Goal: Check status: Check status

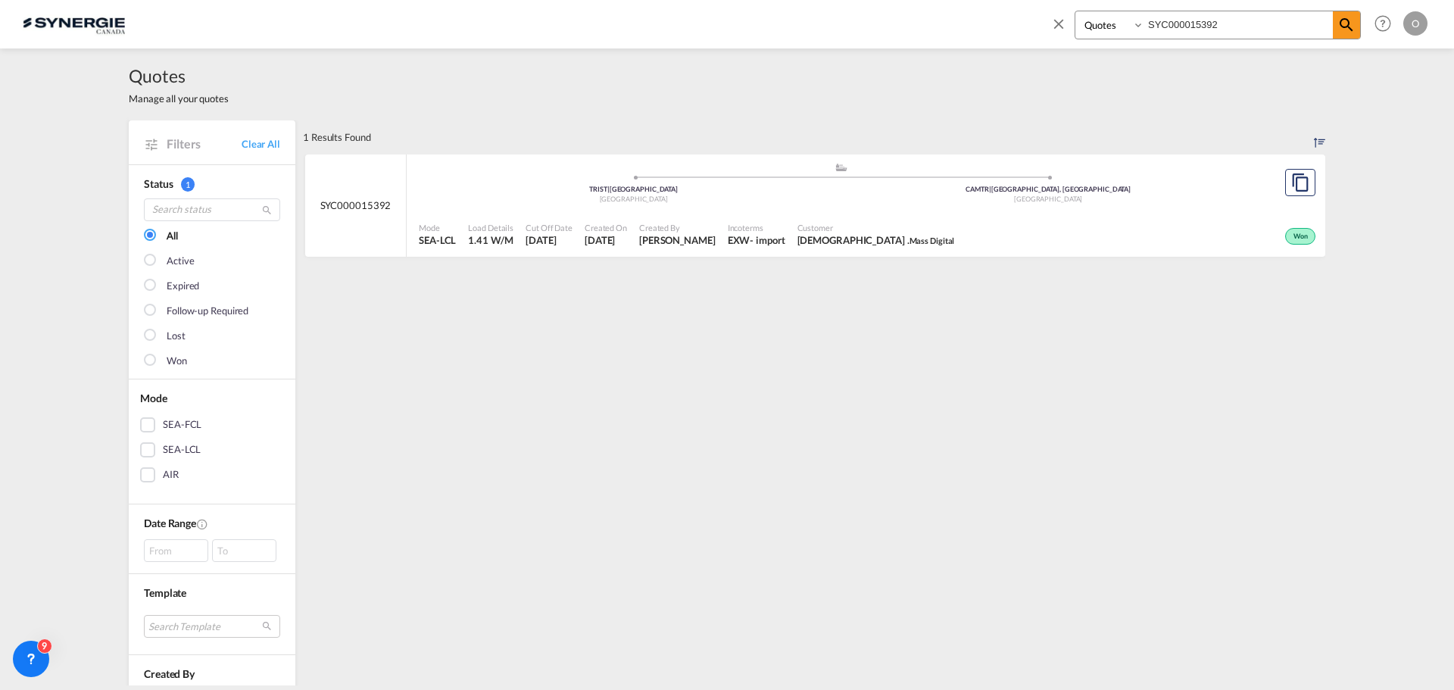
select select "Quotes"
drag, startPoint x: 1265, startPoint y: 26, endPoint x: 1049, endPoint y: 24, distance: 215.8
click at [1050, 24] on div "Bookings Quotes Enquiries SYC000015392 Help Resources Product Release O My Prof…" at bounding box center [1236, 23] width 390 height 47
paste input "3199"
type input "SYC000013199"
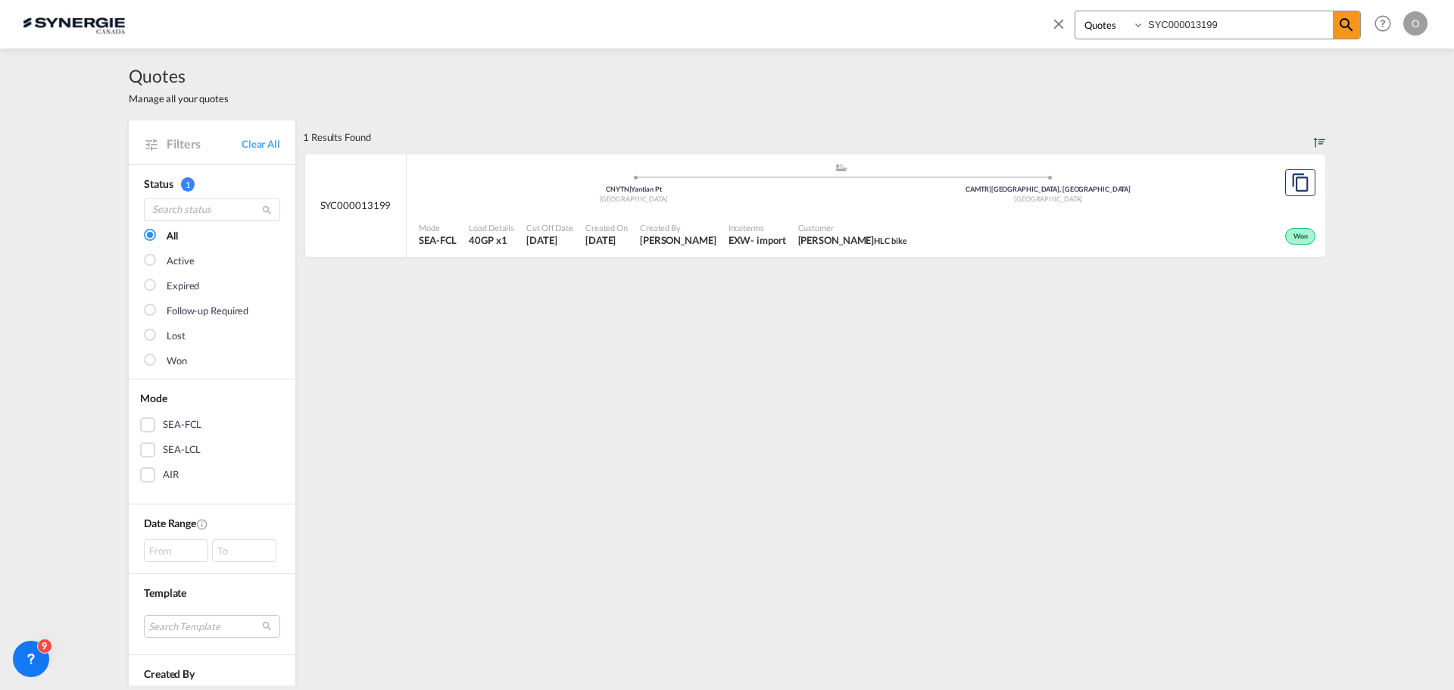
click at [868, 230] on span "Customer" at bounding box center [852, 227] width 109 height 11
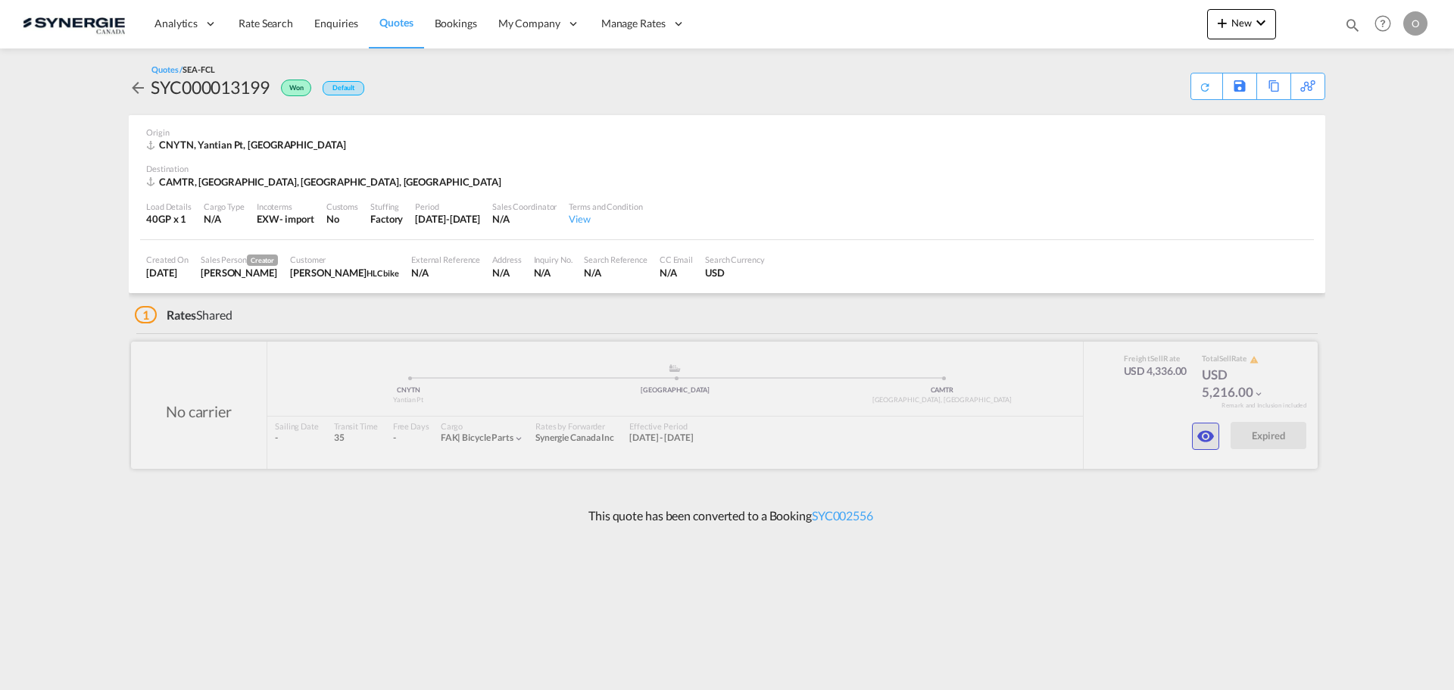
click at [1201, 433] on md-icon "icon-eye" at bounding box center [1205, 436] width 18 height 18
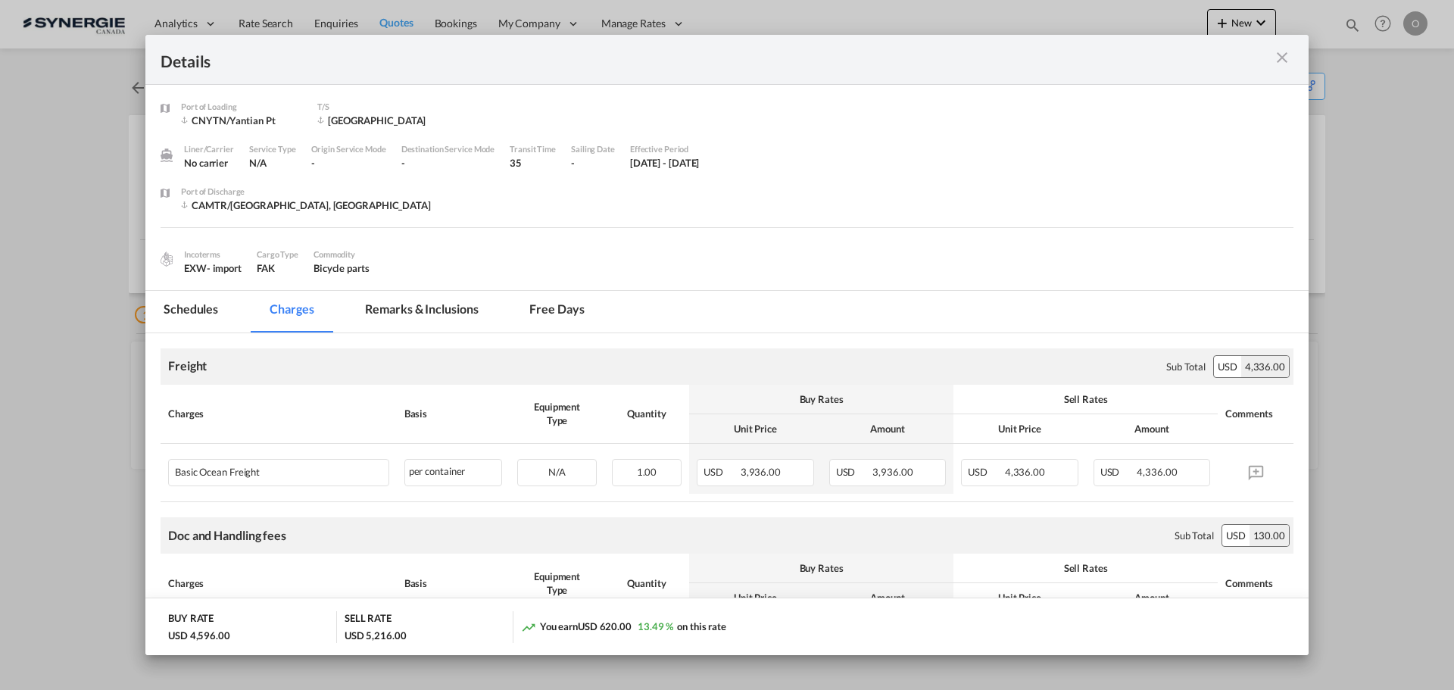
click at [1286, 59] on md-icon "icon-close m-3 fg-AAA8AD cursor" at bounding box center [1282, 57] width 18 height 18
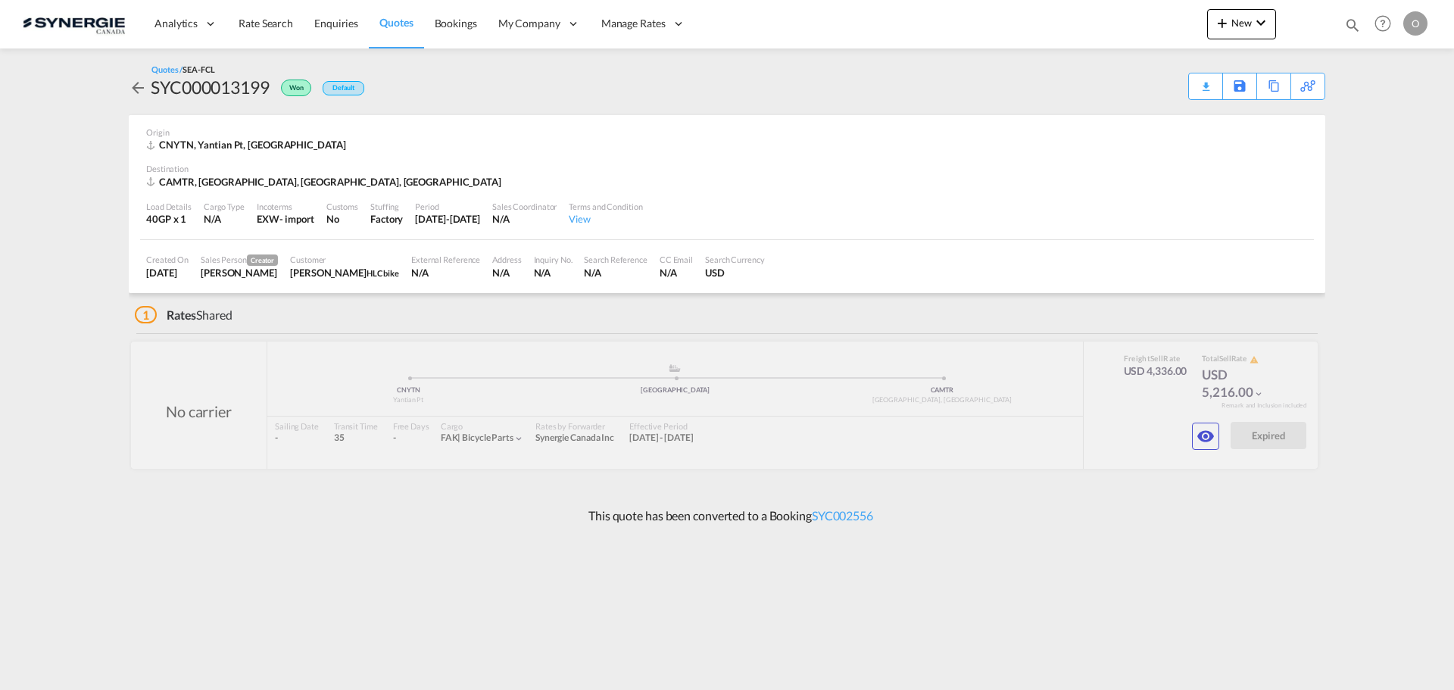
click at [1357, 24] on md-icon "icon-magnify" at bounding box center [1352, 25] width 17 height 17
click at [1058, 25] on md-icon "icon-close" at bounding box center [1058, 23] width 17 height 17
click at [343, 23] on span "Enquiries" at bounding box center [336, 23] width 44 height 13
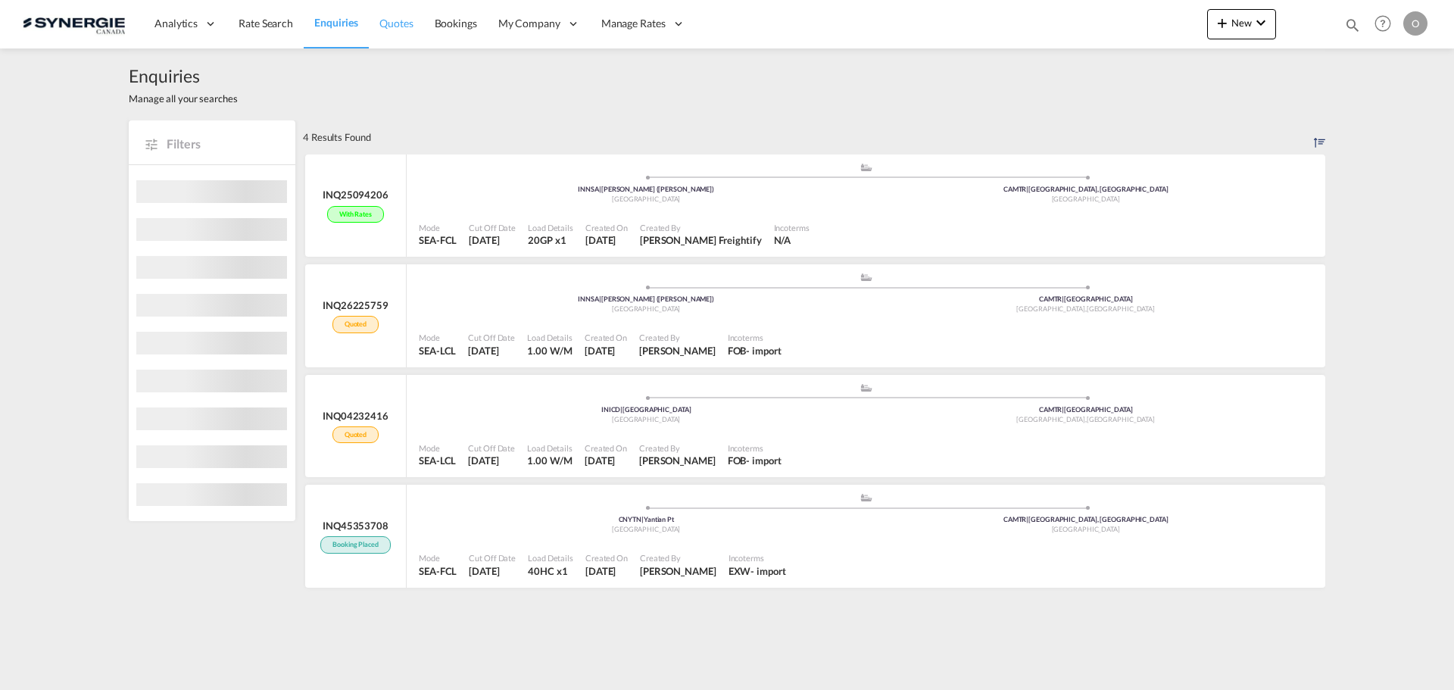
click at [390, 23] on span "Quotes" at bounding box center [395, 23] width 33 height 13
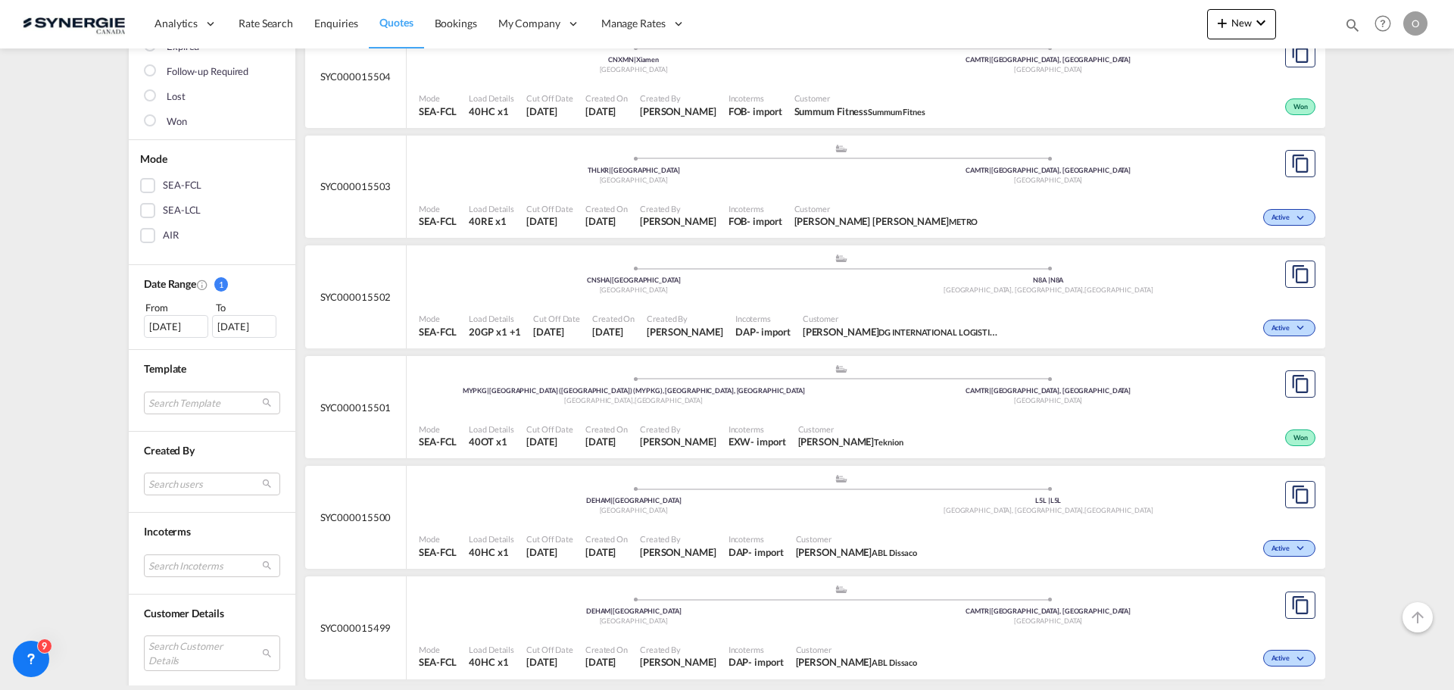
scroll to position [227, 0]
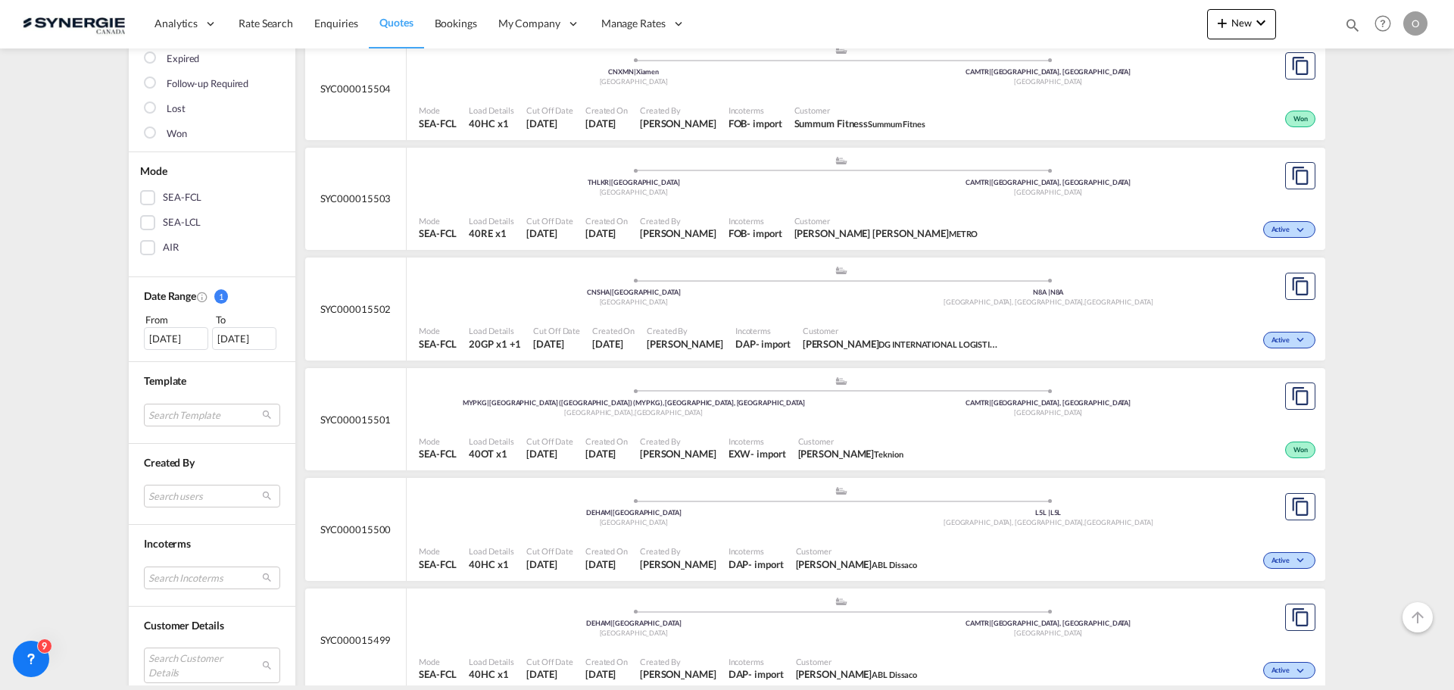
click at [164, 344] on div "15 Sep 2025" at bounding box center [176, 338] width 64 height 23
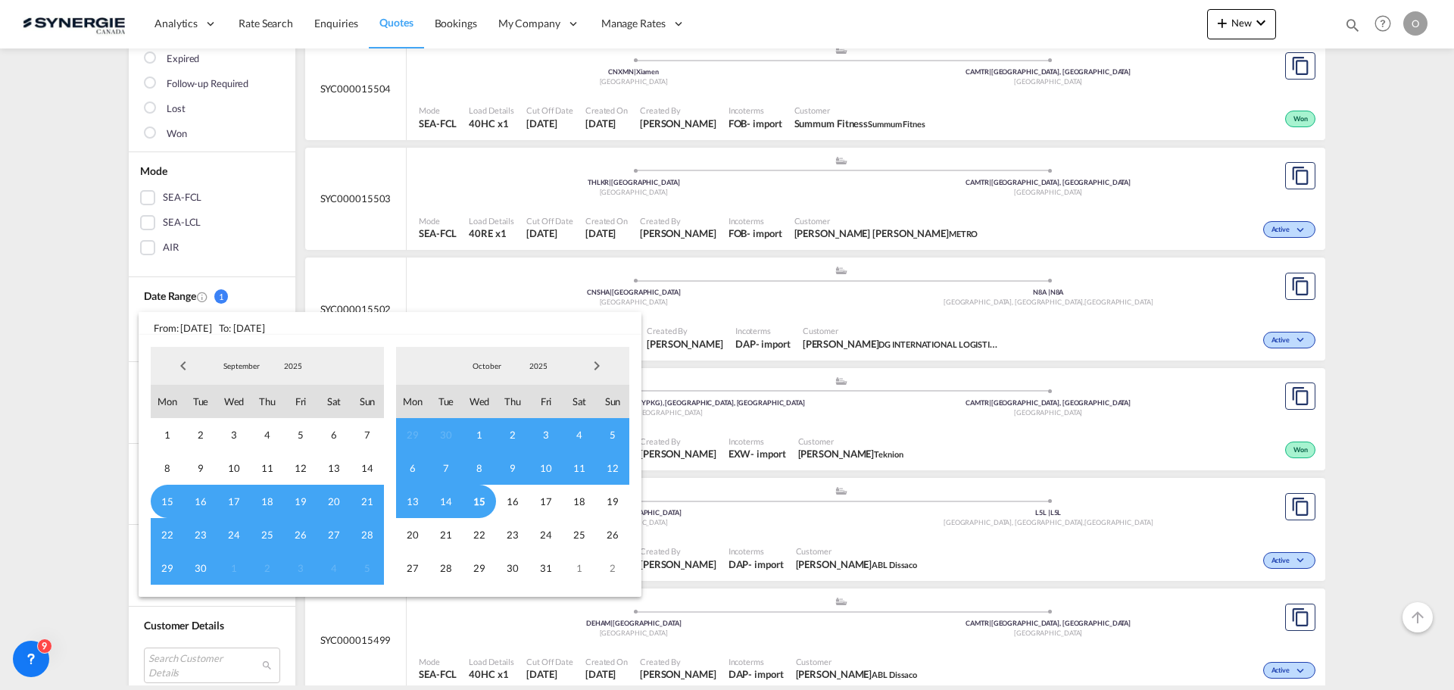
click at [185, 363] on span "Previous Month" at bounding box center [183, 366] width 30 height 30
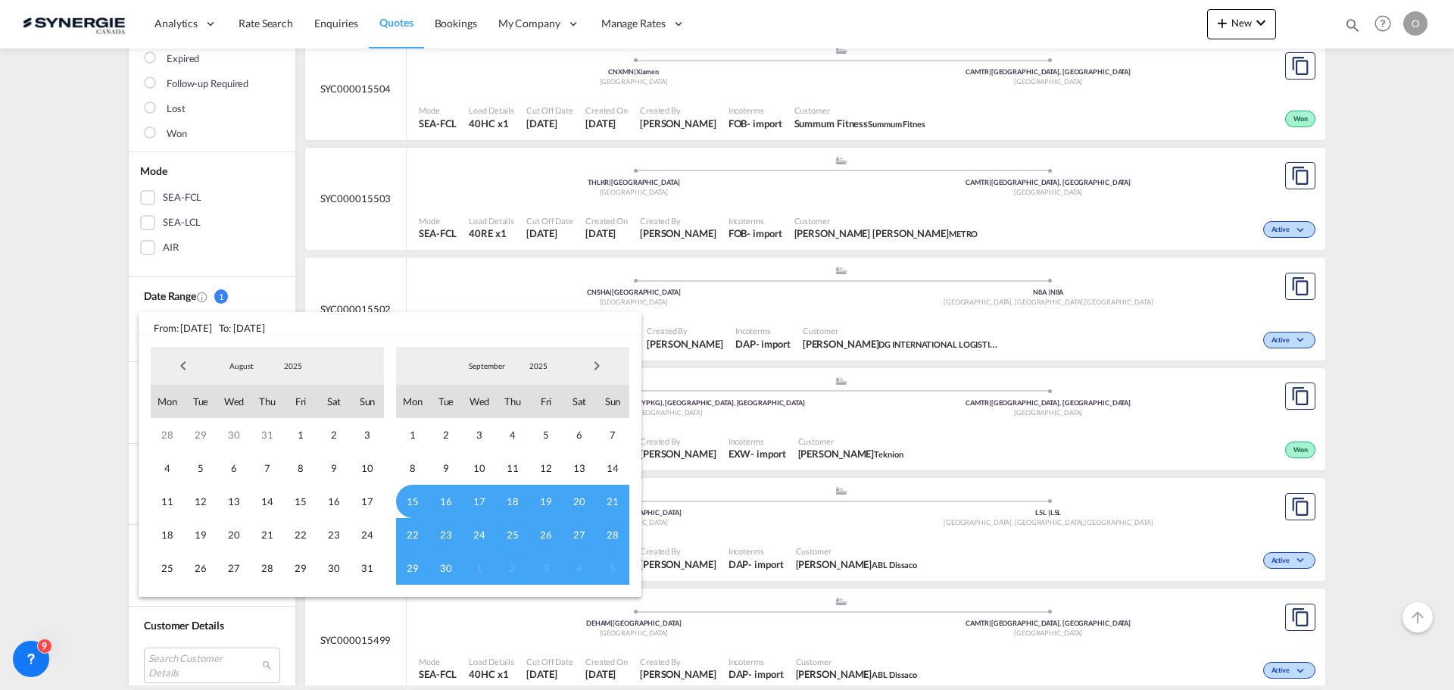
click at [185, 363] on span "Previous Month" at bounding box center [183, 366] width 30 height 30
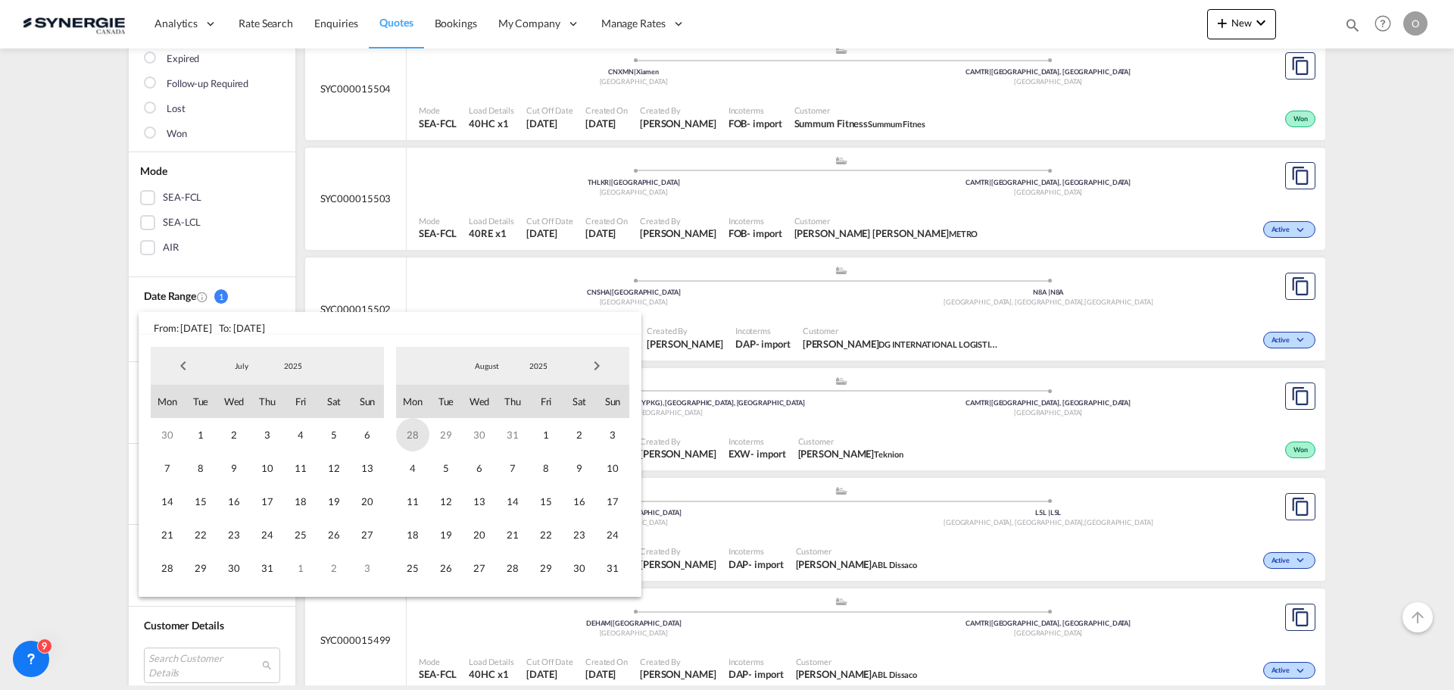
drag, startPoint x: 201, startPoint y: 439, endPoint x: 420, endPoint y: 435, distance: 219.6
click at [200, 439] on span "1" at bounding box center [200, 434] width 33 height 33
click at [601, 368] on span "Next Month" at bounding box center [597, 366] width 30 height 30
click at [601, 369] on span "Next Month" at bounding box center [597, 366] width 30 height 30
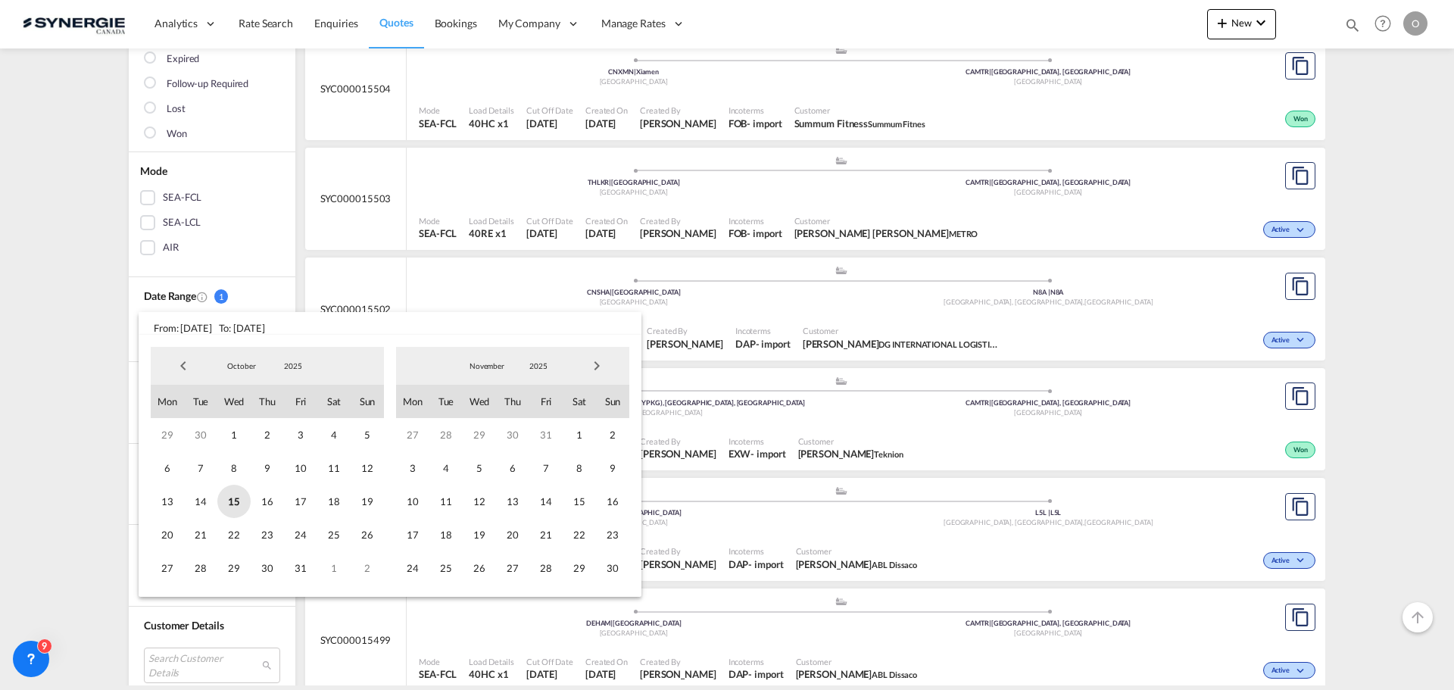
click at [229, 495] on span "15" at bounding box center [233, 501] width 33 height 33
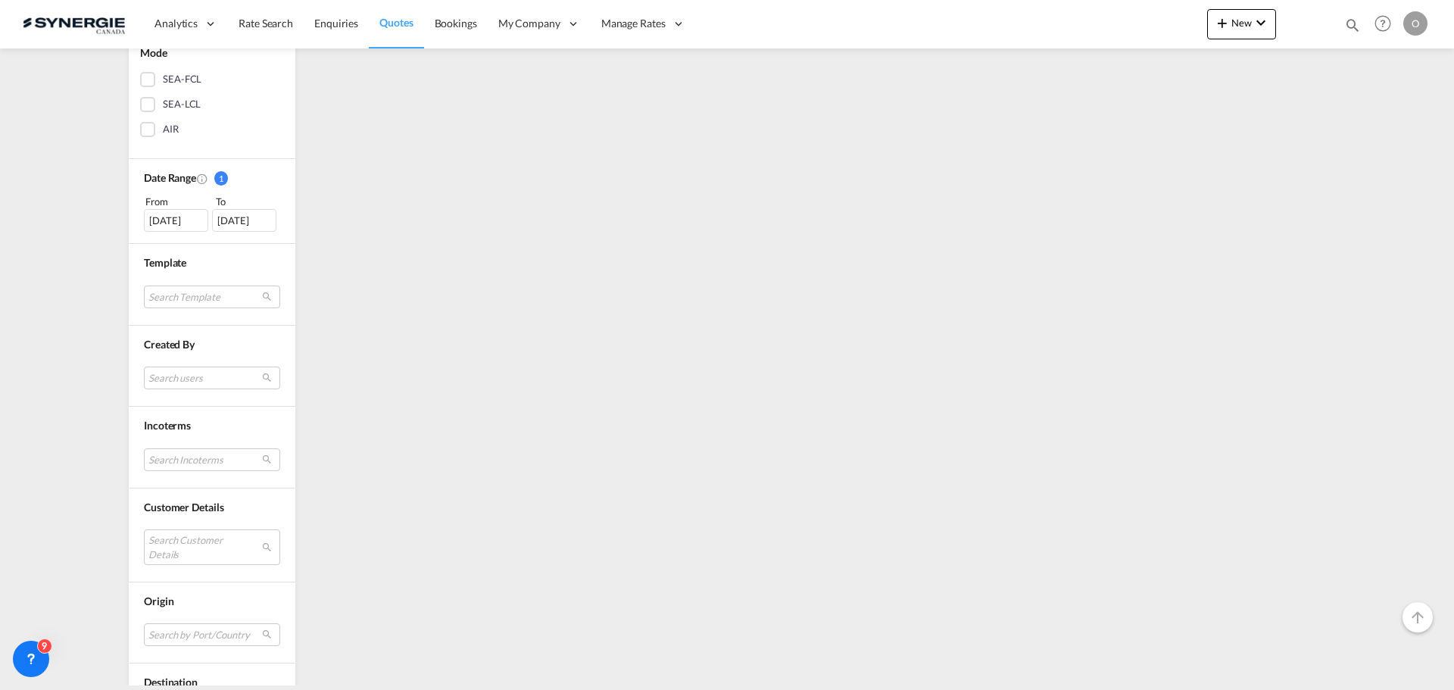
scroll to position [454, 0]
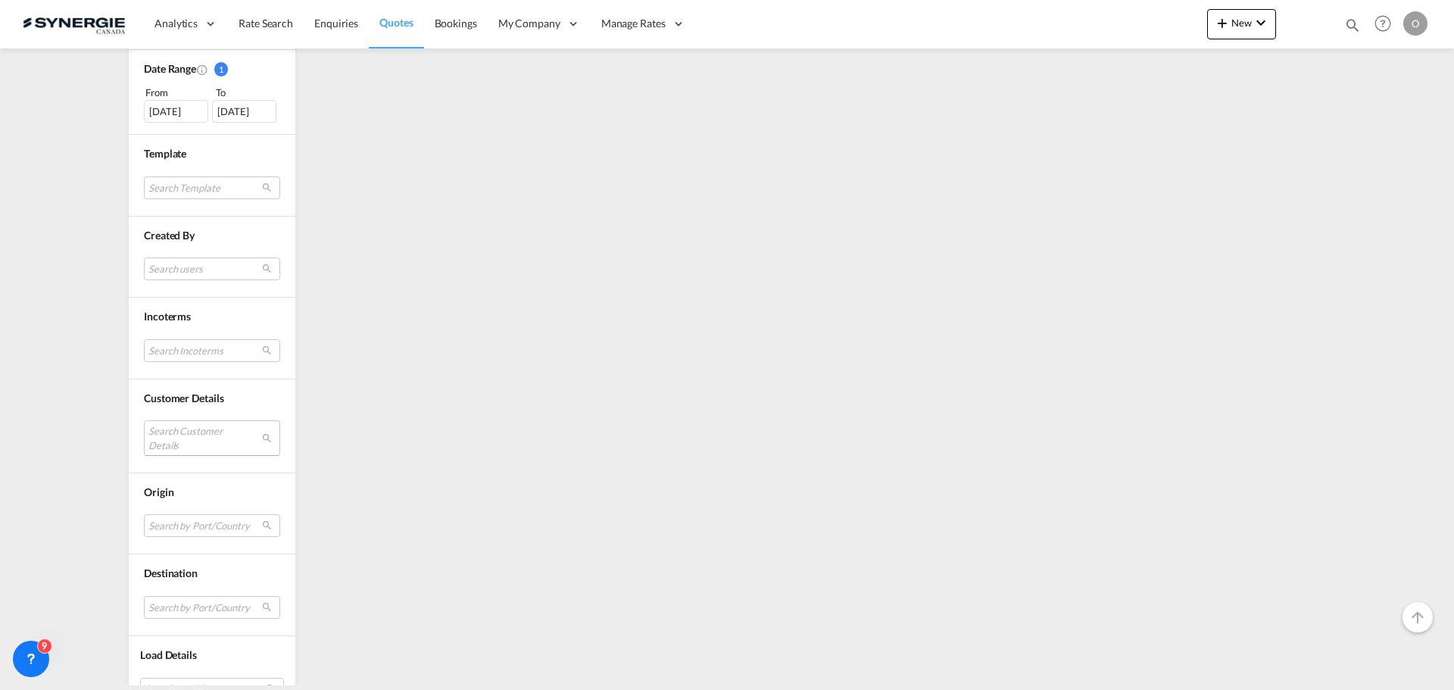
click at [221, 441] on md-select "Search Customer Details user name user sala . michel@artsolution.ca | le group …" at bounding box center [212, 437] width 136 height 35
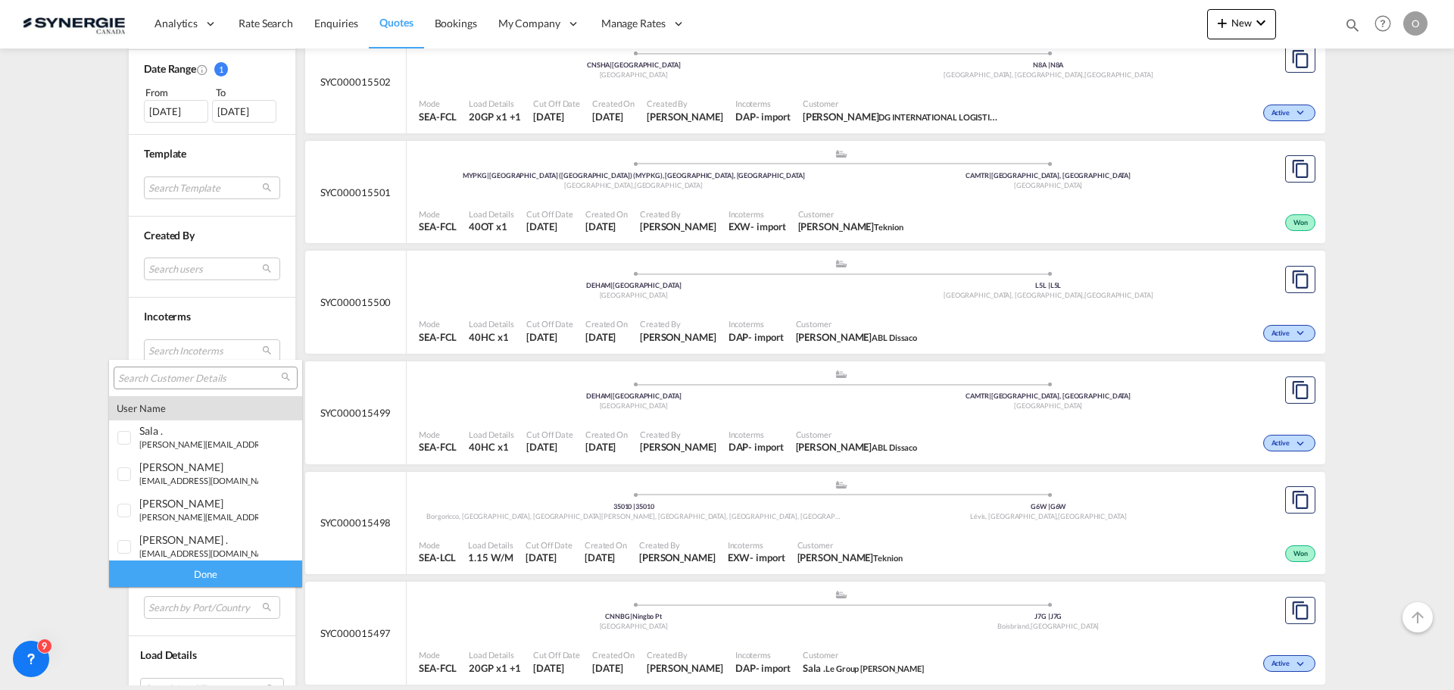
click at [211, 377] on input "search" at bounding box center [199, 379] width 163 height 14
type input "freight@"
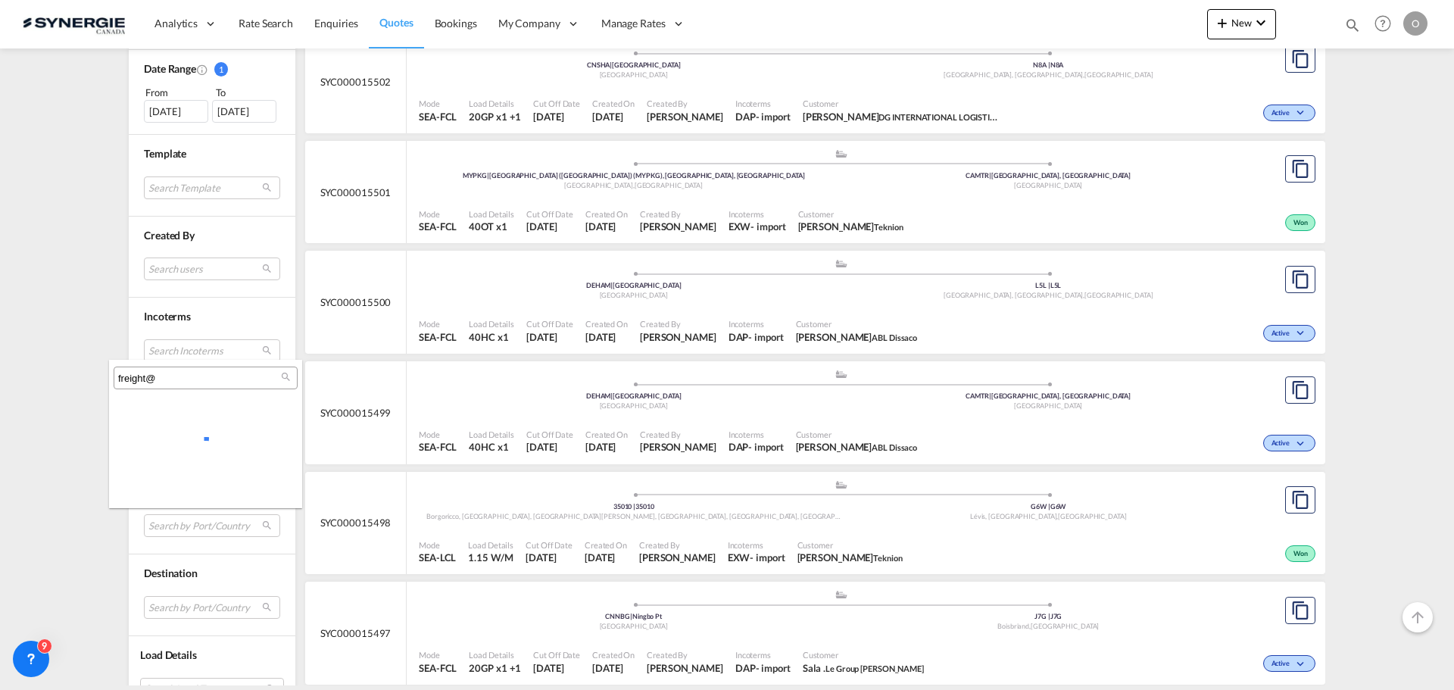
scroll to position [0, 0]
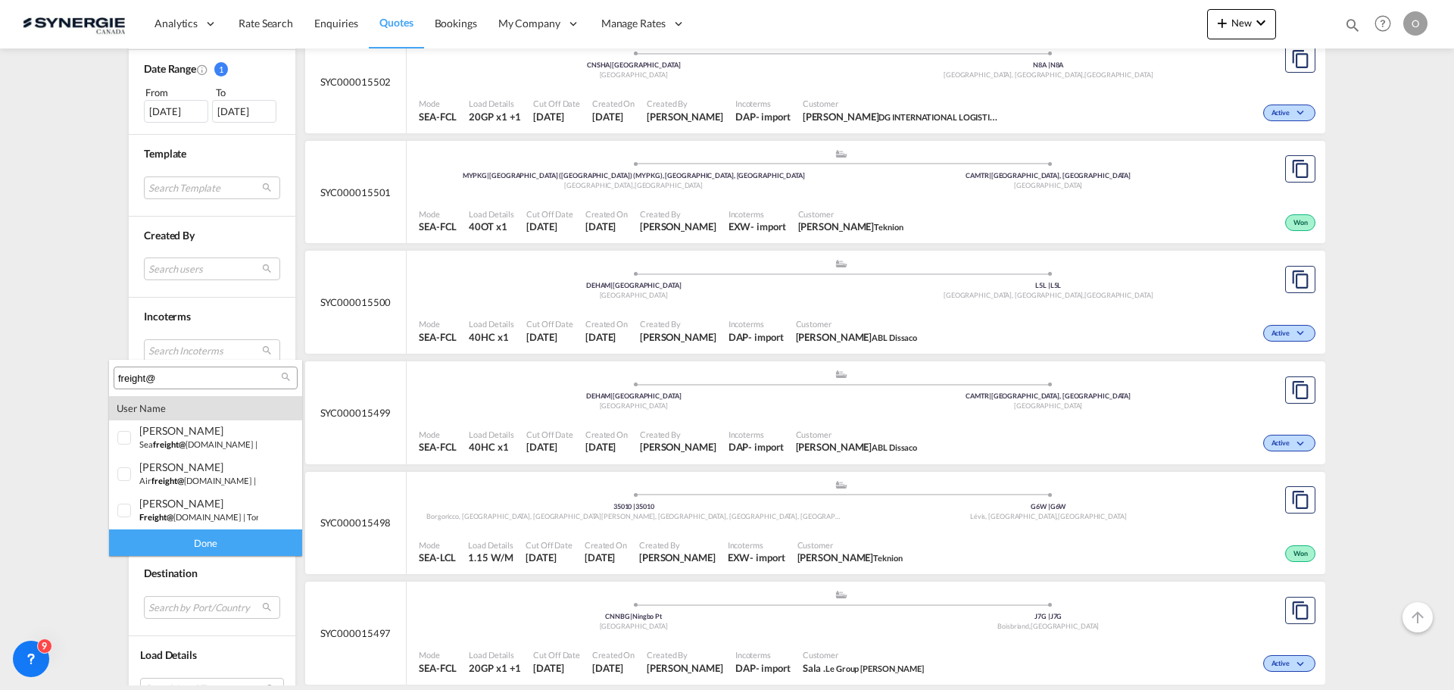
click at [186, 382] on input "freight@" at bounding box center [199, 379] width 163 height 14
drag, startPoint x: 186, startPoint y: 382, endPoint x: -99, endPoint y: 353, distance: 286.9
click at [0, 353] on html "Analytics Reports Dashboard Rate Search Enquiries Quotes" at bounding box center [727, 345] width 1454 height 690
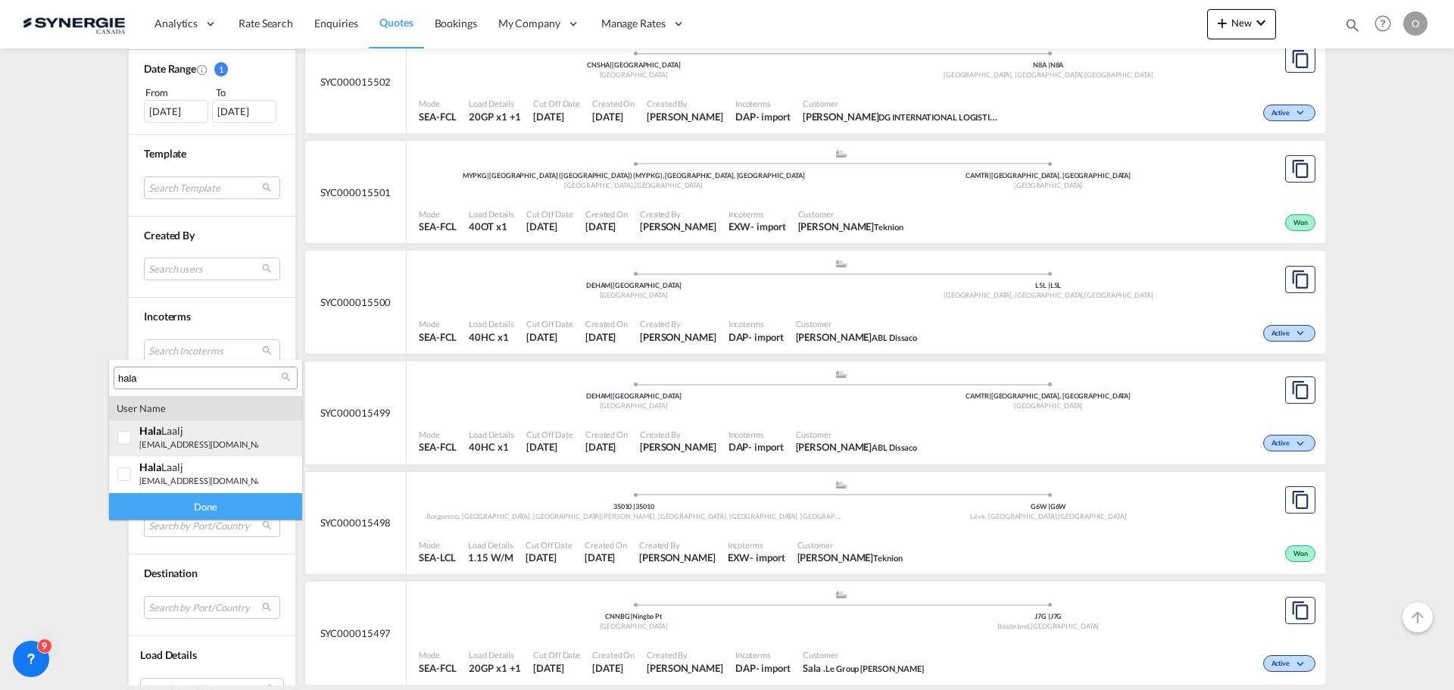
type input "hala"
click at [124, 432] on div at bounding box center [124, 438] width 15 height 15
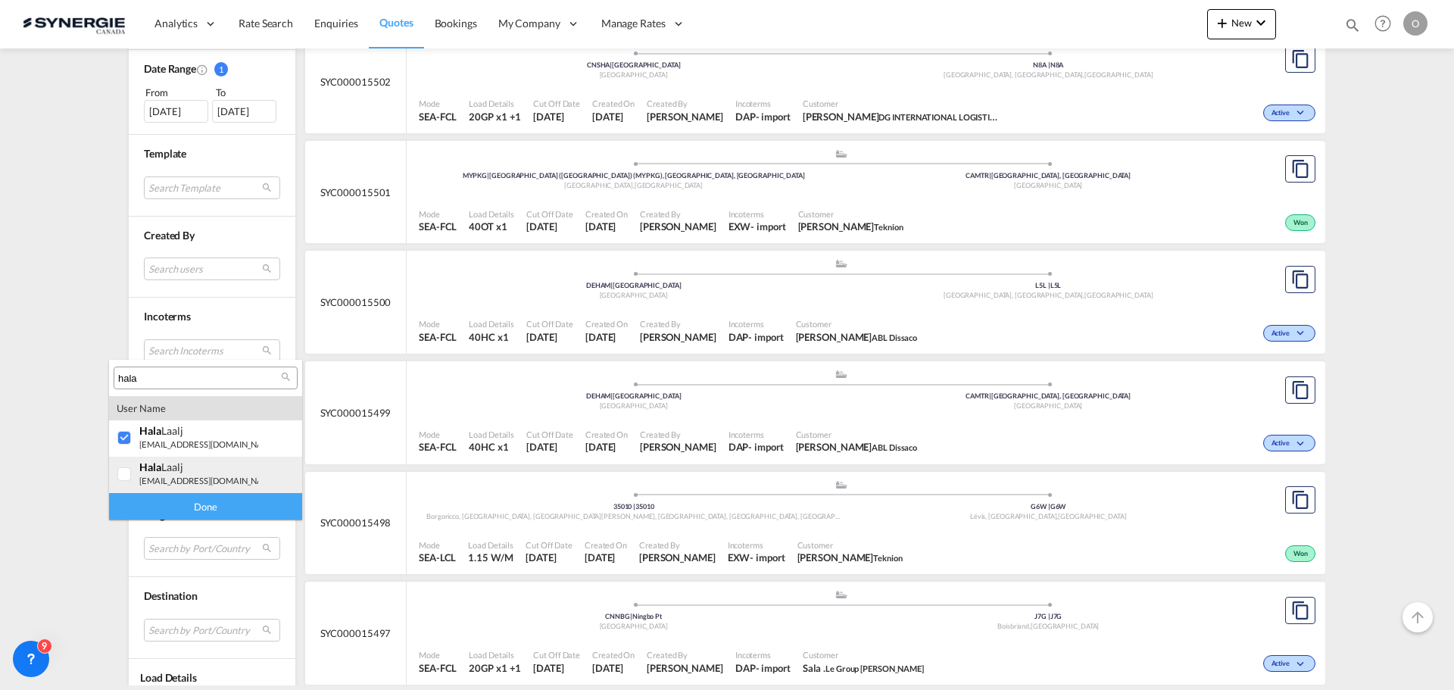
click at [130, 469] on div at bounding box center [124, 474] width 15 height 15
click at [242, 503] on div "Done" at bounding box center [205, 506] width 193 height 27
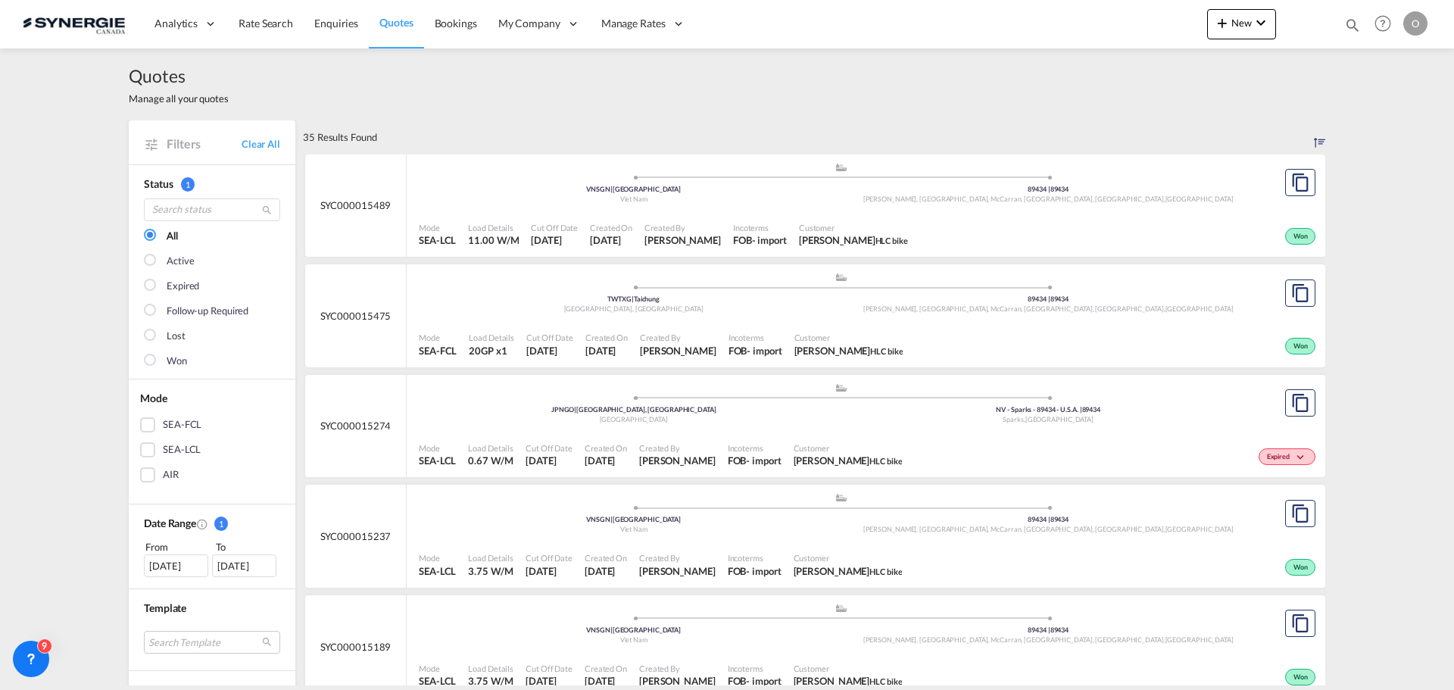
click at [965, 331] on div "Won" at bounding box center [1114, 345] width 410 height 38
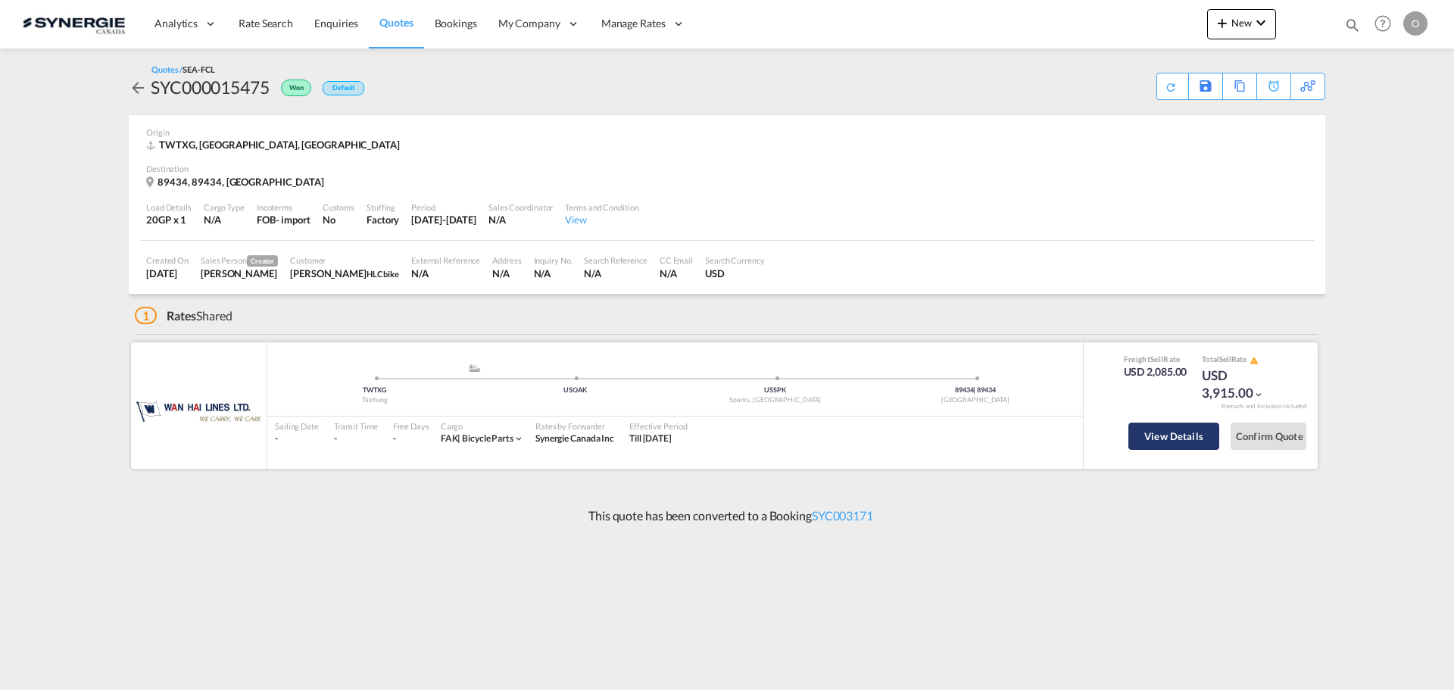
click at [1207, 440] on button "View Details" at bounding box center [1173, 436] width 91 height 27
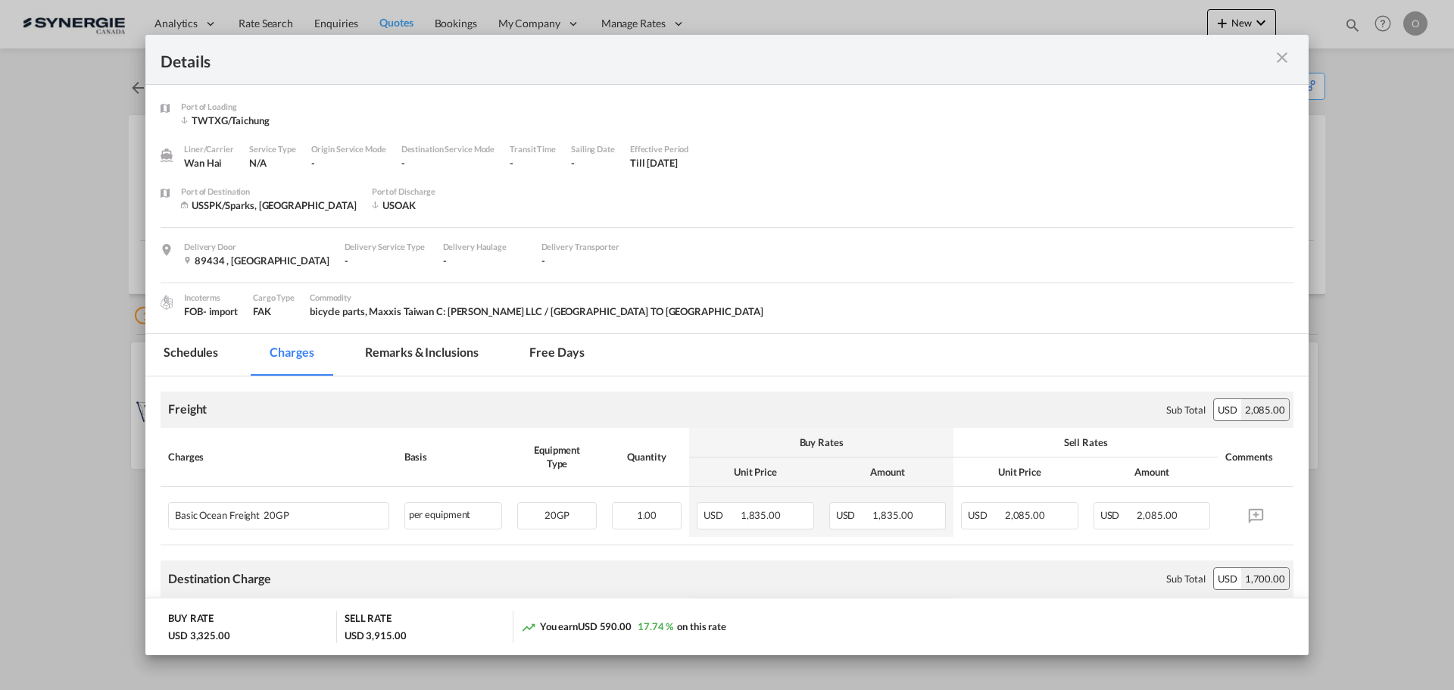
drag, startPoint x: 431, startPoint y: 355, endPoint x: 439, endPoint y: 347, distance: 11.8
click at [431, 355] on md-tab-item "Remarks & Inclusions" at bounding box center [421, 355] width 149 height 42
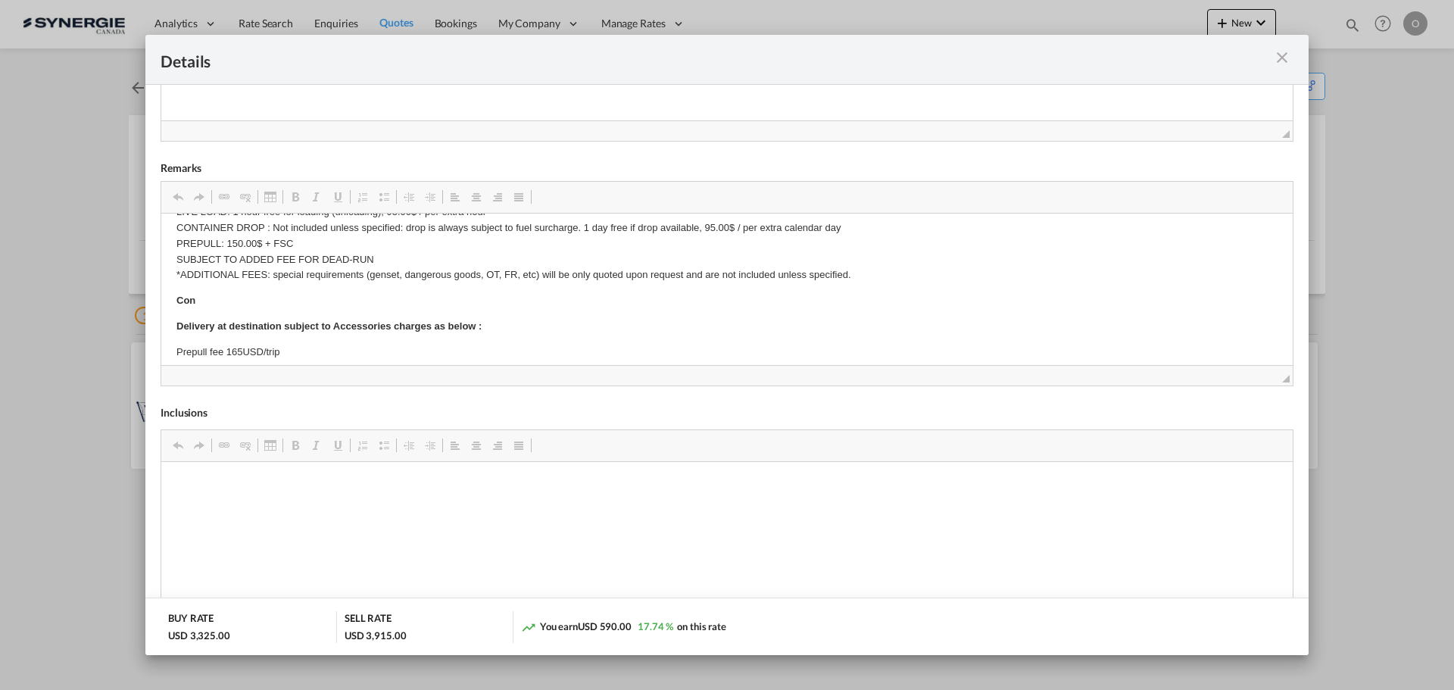
scroll to position [454, 0]
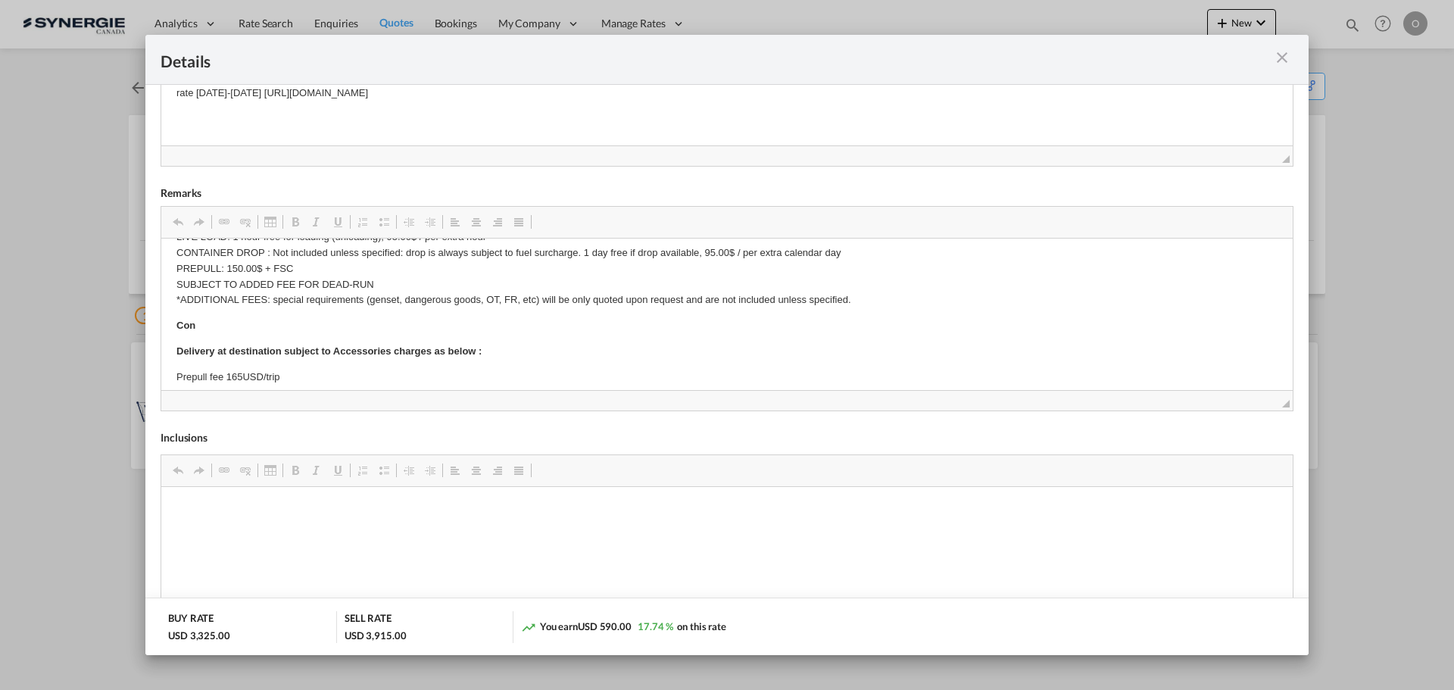
drag, startPoint x: 1285, startPoint y: 59, endPoint x: 1444, endPoint y: 60, distance: 159.0
click at [1285, 59] on md-icon "icon-close m-3 fg-AAA8AD cursor" at bounding box center [1282, 57] width 18 height 18
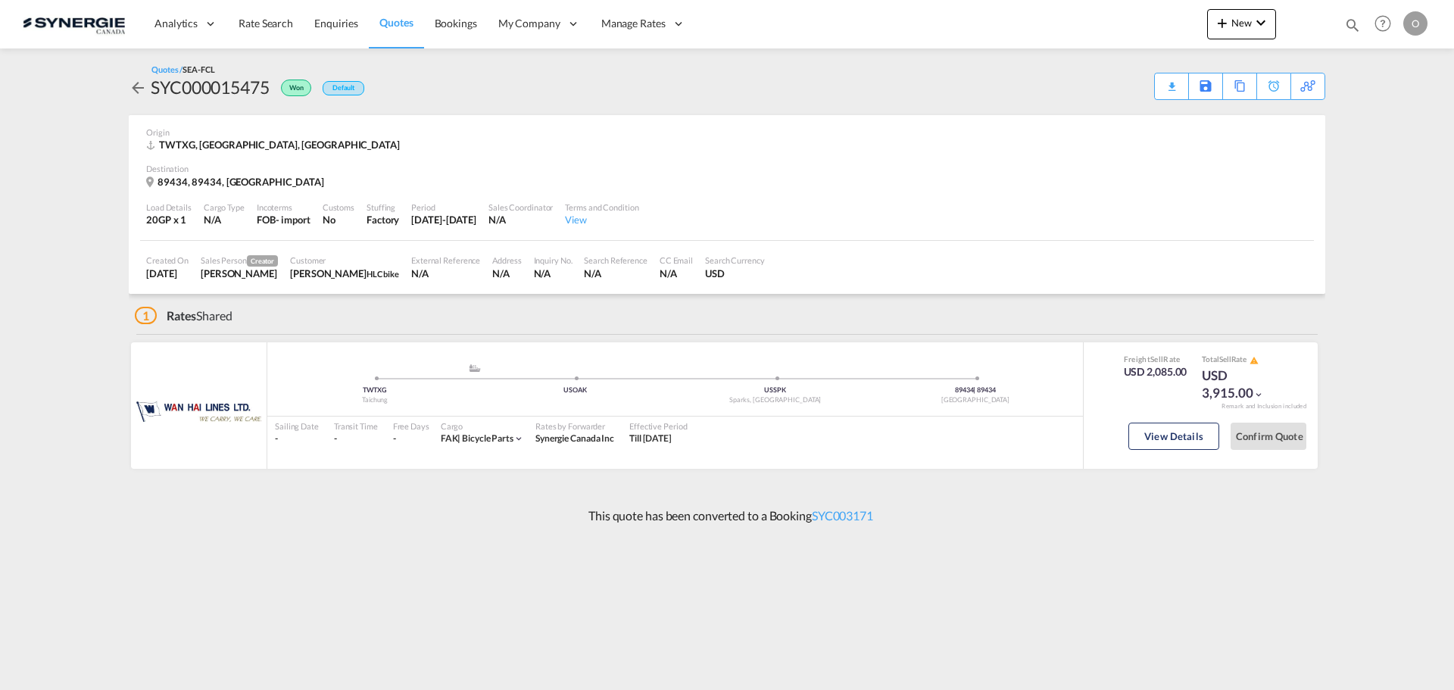
scroll to position [0, 0]
click at [1364, 15] on div "Bookings Quotes Enquiries Help Resources Product Release O My Profile Logout" at bounding box center [1383, 23] width 96 height 47
click at [1351, 21] on md-icon "icon-magnify" at bounding box center [1352, 25] width 17 height 17
drag, startPoint x: 1103, startPoint y: 23, endPoint x: 1110, endPoint y: 34, distance: 12.6
click at [1104, 24] on select "Bookings Quotes Enquiries" at bounding box center [1111, 24] width 72 height 27
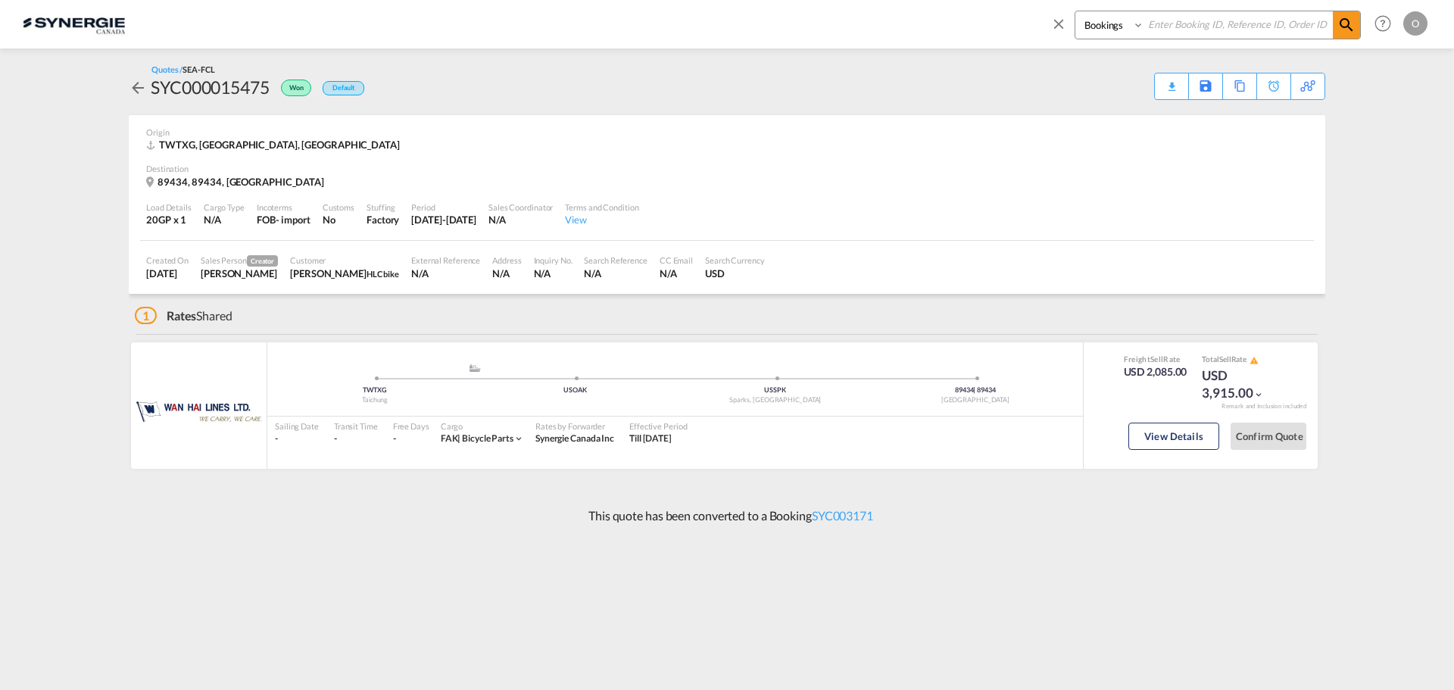
select select "Quotes"
click at [1075, 11] on select "Bookings Quotes Enquiries" at bounding box center [1111, 24] width 72 height 27
click at [1178, 36] on input at bounding box center [1238, 24] width 189 height 27
paste input "SYC000014674"
type input "SYC000014674"
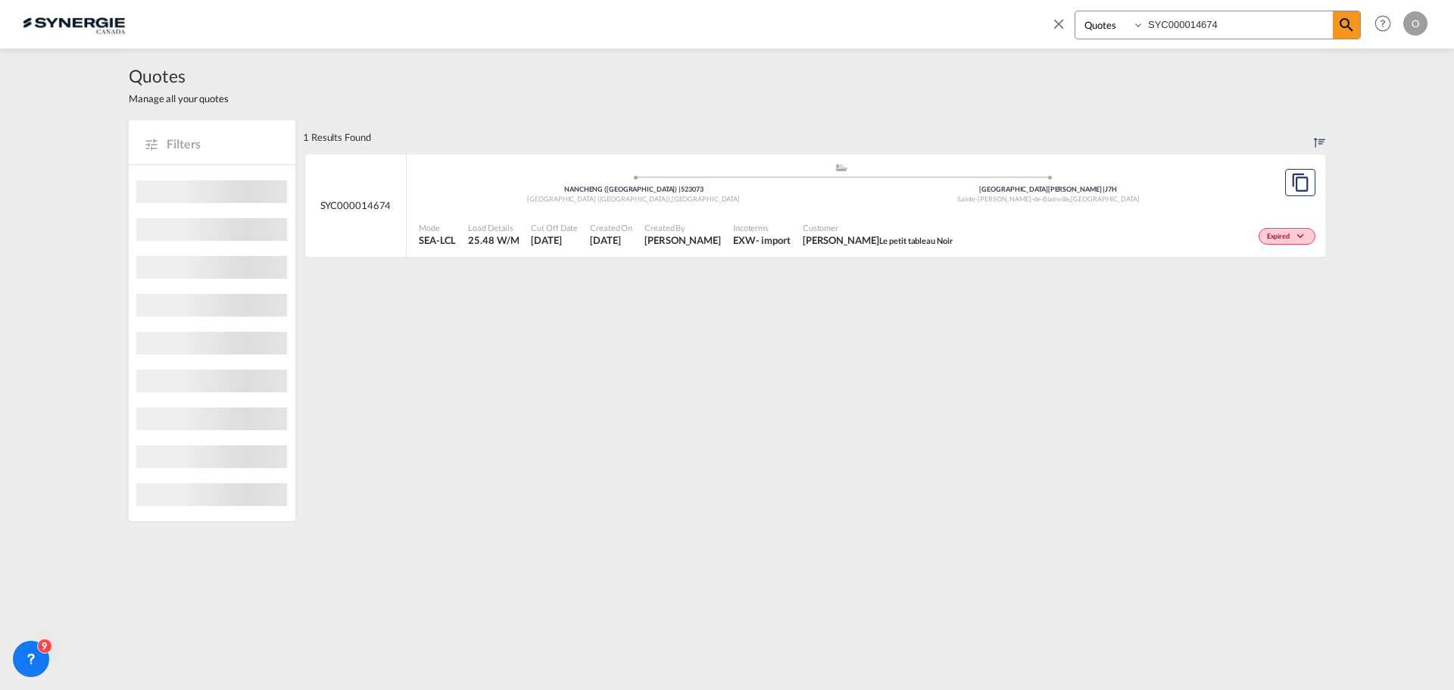
click at [953, 225] on span "Customer" at bounding box center [878, 227] width 151 height 11
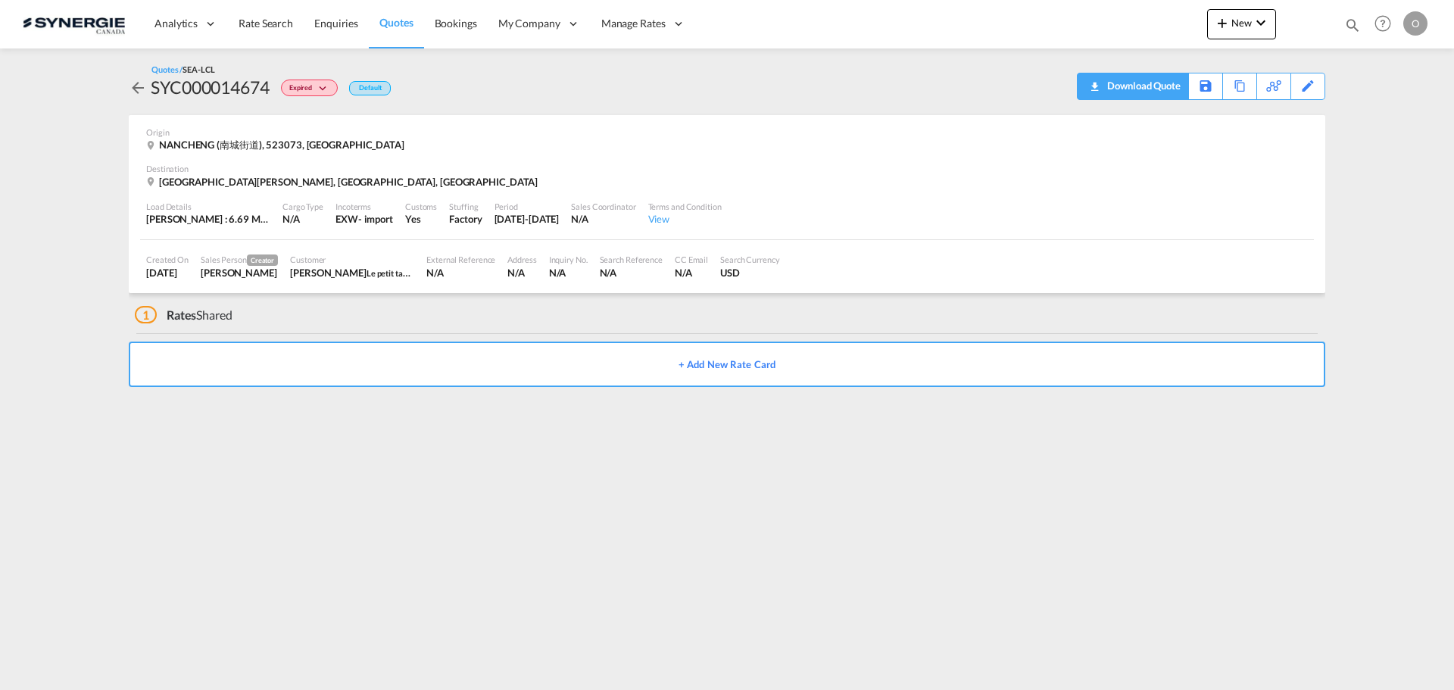
click at [1172, 85] on div "Download Quote" at bounding box center [1141, 85] width 77 height 24
click at [1349, 25] on md-icon "icon-magnify" at bounding box center [1352, 25] width 17 height 17
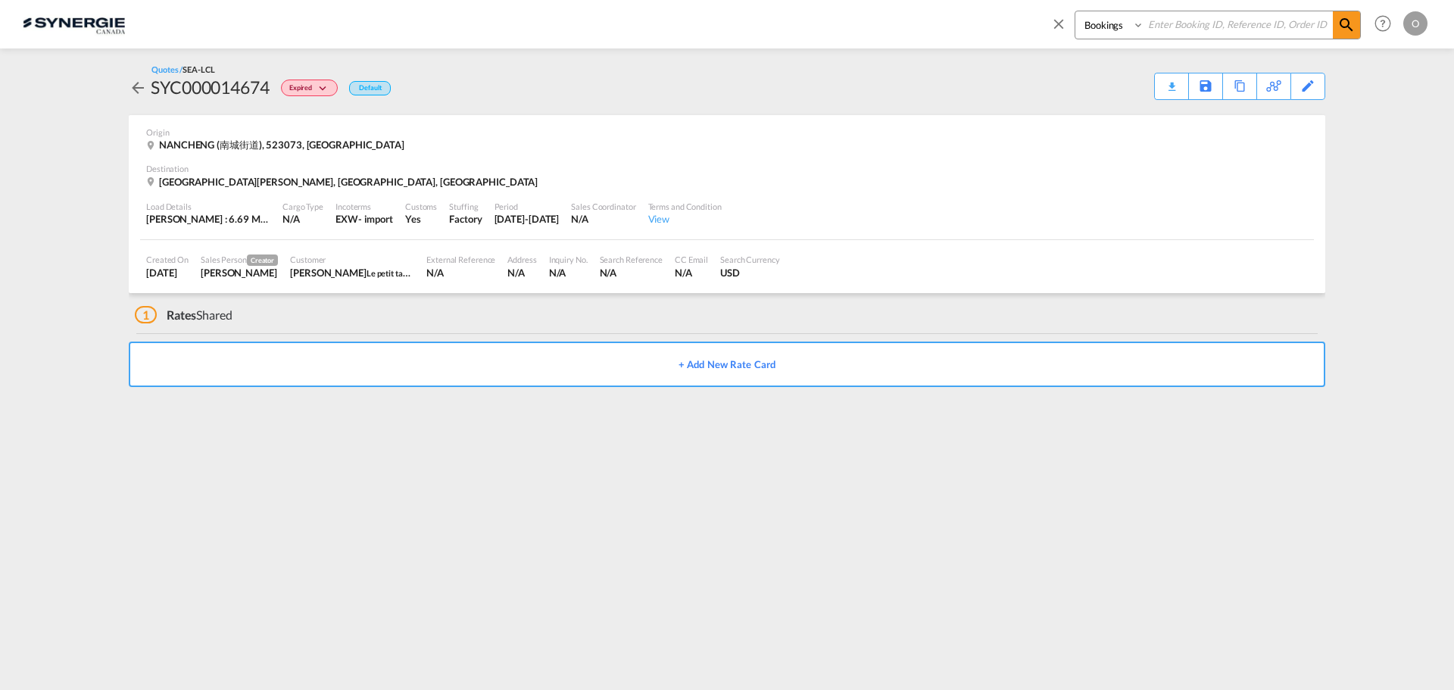
drag, startPoint x: 1106, startPoint y: 24, endPoint x: 1107, endPoint y: 36, distance: 12.1
click at [1106, 24] on select "Bookings Quotes Enquiries" at bounding box center [1111, 24] width 72 height 27
click at [1075, 11] on select "Bookings Quotes Enquiries" at bounding box center [1111, 24] width 72 height 27
drag, startPoint x: 1109, startPoint y: 23, endPoint x: 1114, endPoint y: 38, distance: 15.1
click at [1109, 24] on select "Bookings Quotes Enquiries" at bounding box center [1111, 24] width 72 height 27
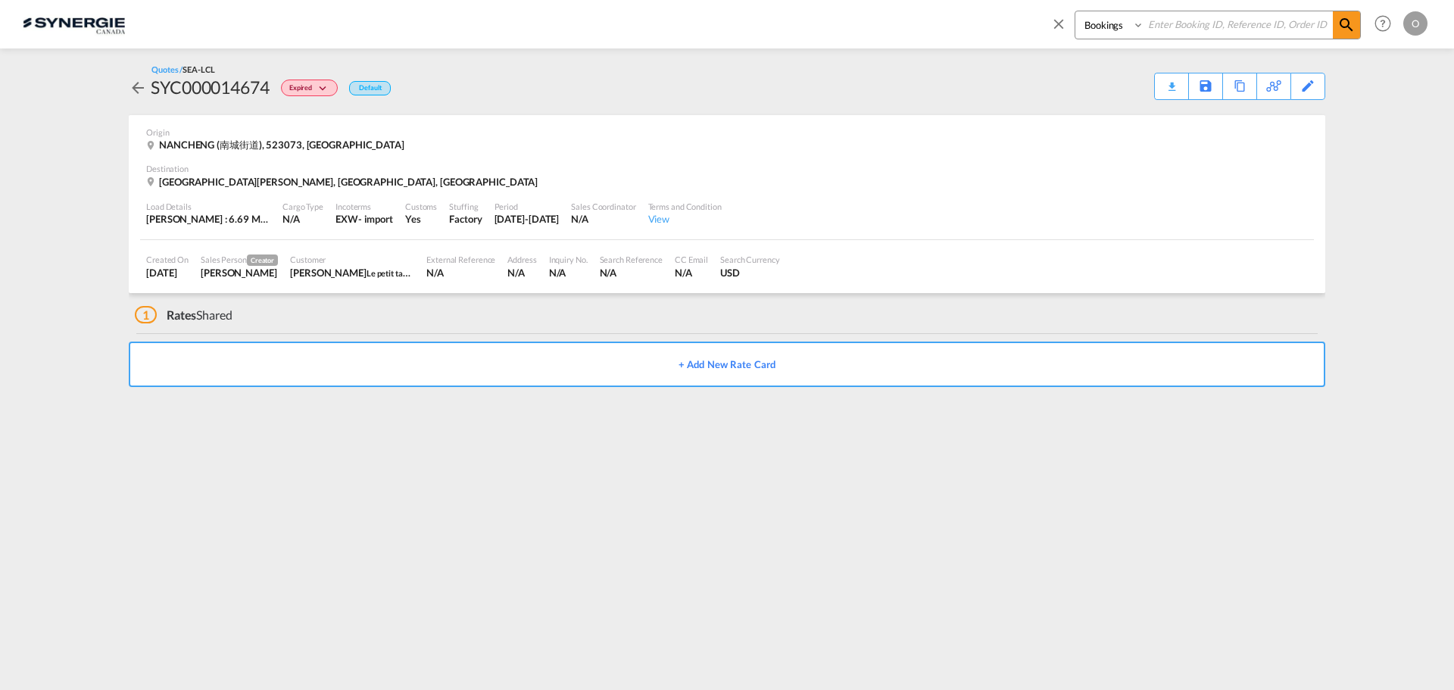
select select "Quotes"
click at [1075, 11] on select "Bookings Quotes Enquiries" at bounding box center [1111, 24] width 72 height 27
click at [1197, 30] on input at bounding box center [1238, 24] width 189 height 27
paste input "SYC000014674"
type input "SYC000014674"
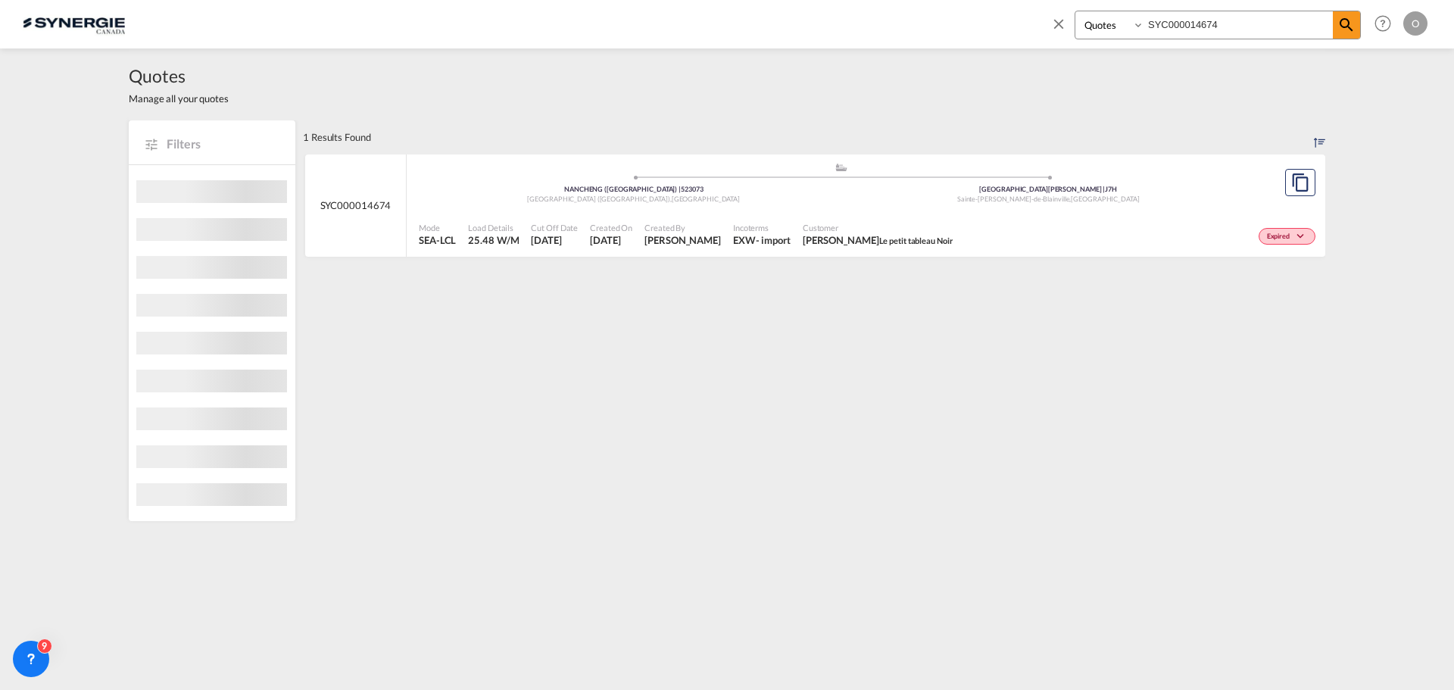
click at [882, 216] on div "Customer Genevieve Coutu-Lavigne Le petit tableau Noir" at bounding box center [878, 235] width 163 height 38
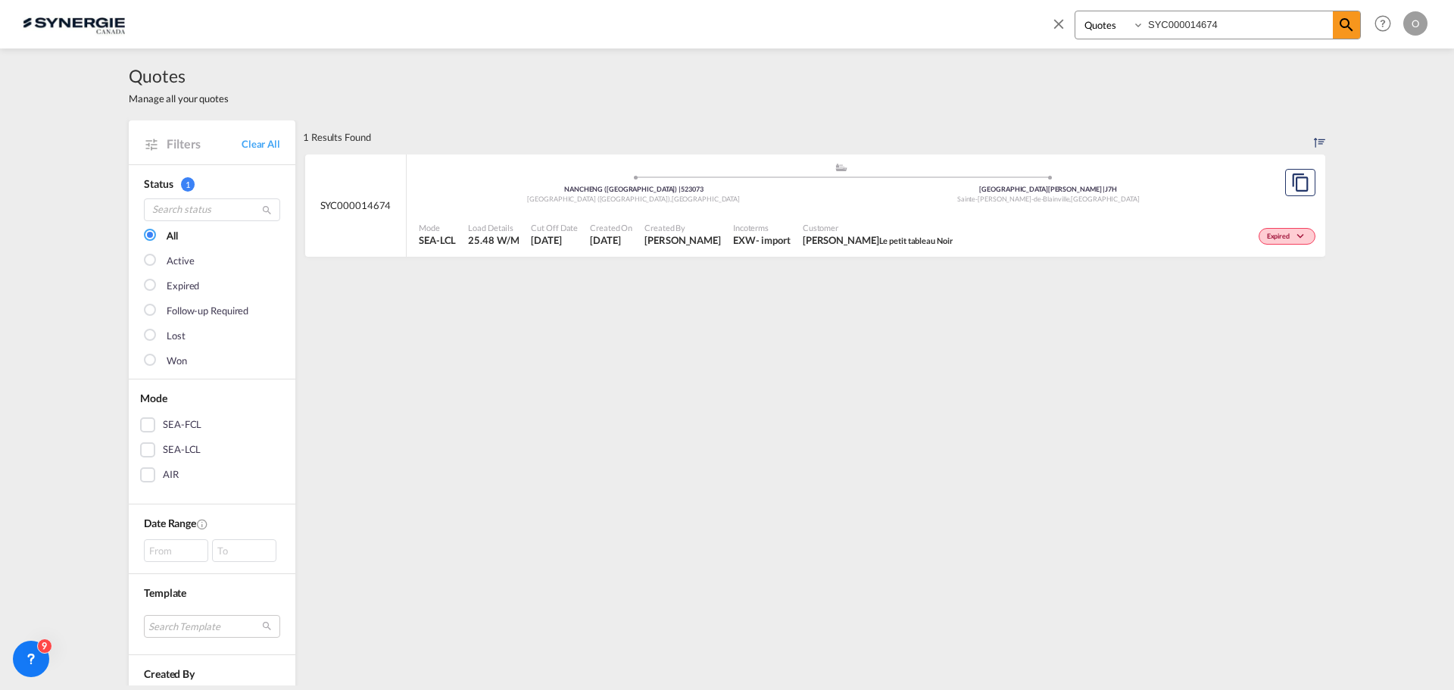
drag, startPoint x: 1097, startPoint y: 25, endPoint x: 1106, endPoint y: 38, distance: 15.3
click at [1099, 32] on select "Bookings Quotes Enquiries" at bounding box center [1111, 24] width 72 height 27
select select "Shipments"
click at [1075, 11] on select "Bookings Quotes Enquiries" at bounding box center [1111, 24] width 72 height 27
drag, startPoint x: 1114, startPoint y: 17, endPoint x: 1081, endPoint y: 15, distance: 32.6
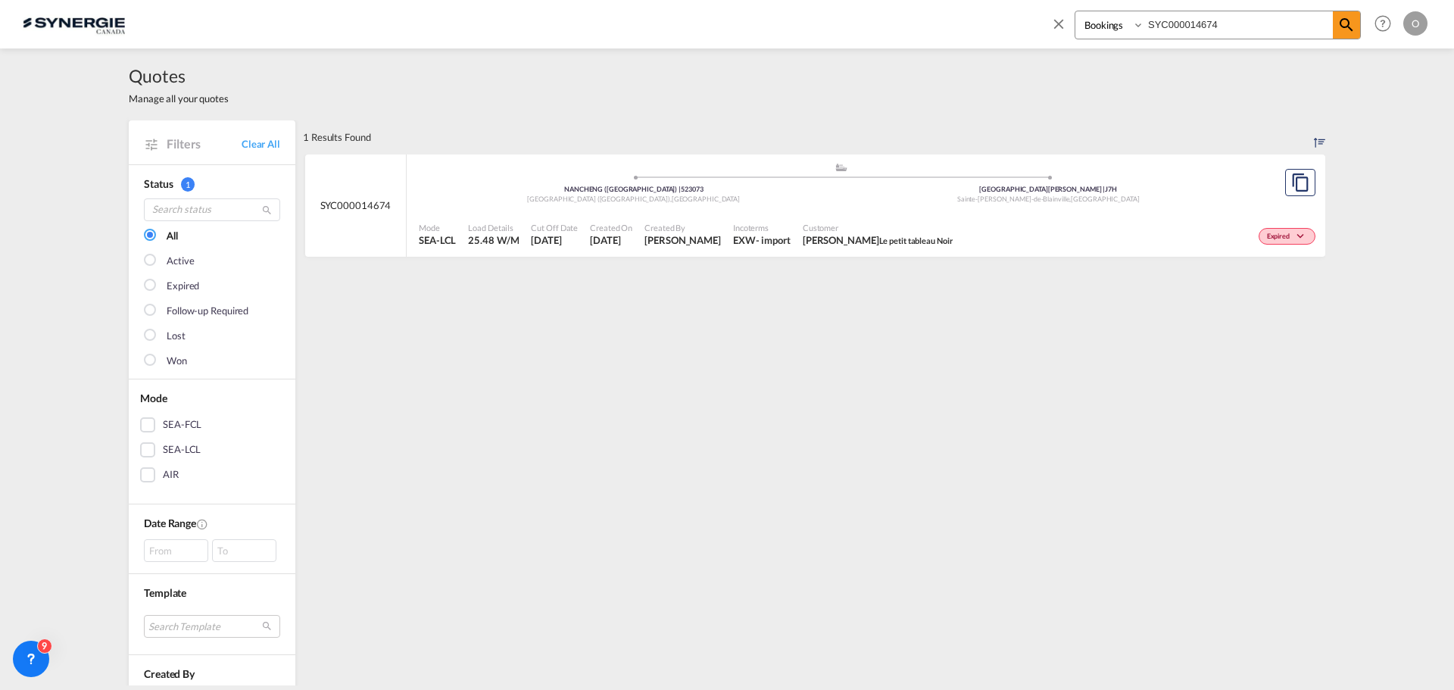
click at [1091, 17] on div "Bookings Quotes Enquiries SYC000014674" at bounding box center [1218, 25] width 286 height 29
paste input "N100066"
type input "SYN100066"
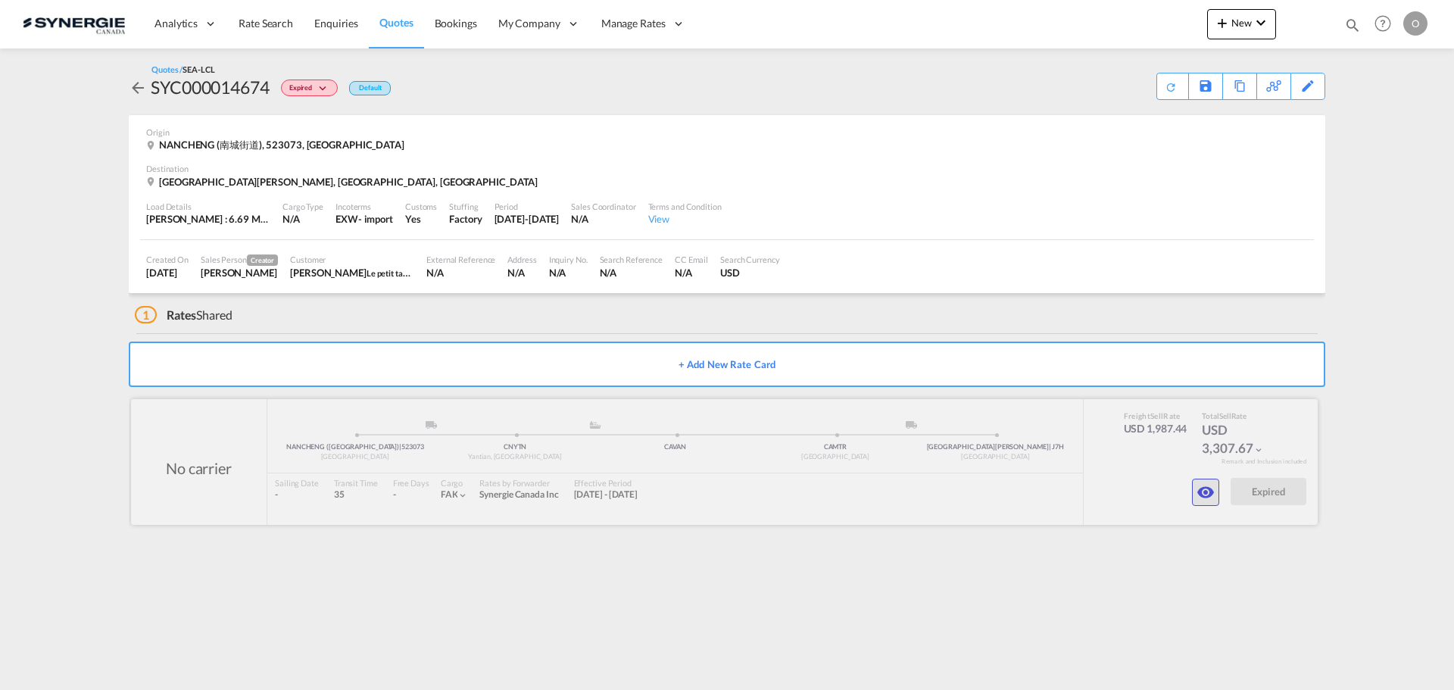
click at [1204, 487] on md-icon "icon-eye" at bounding box center [1205, 492] width 18 height 18
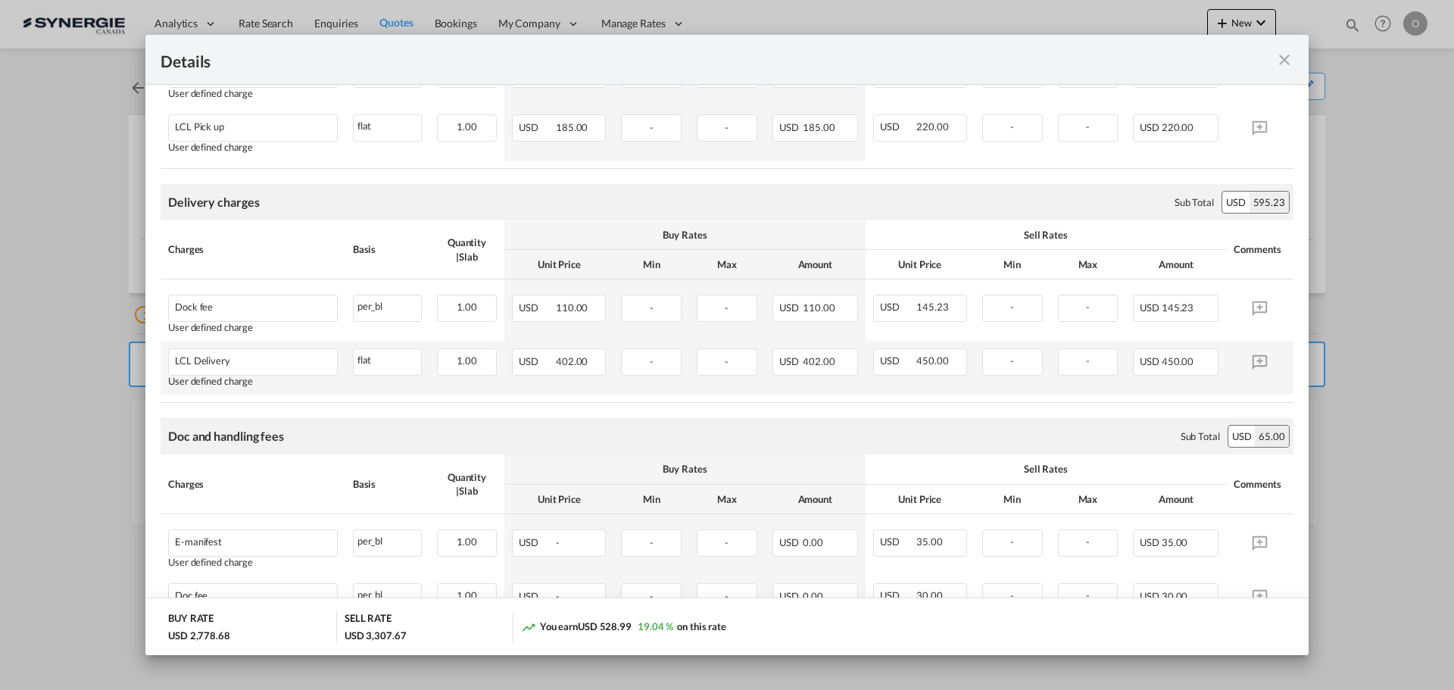
scroll to position [227, 0]
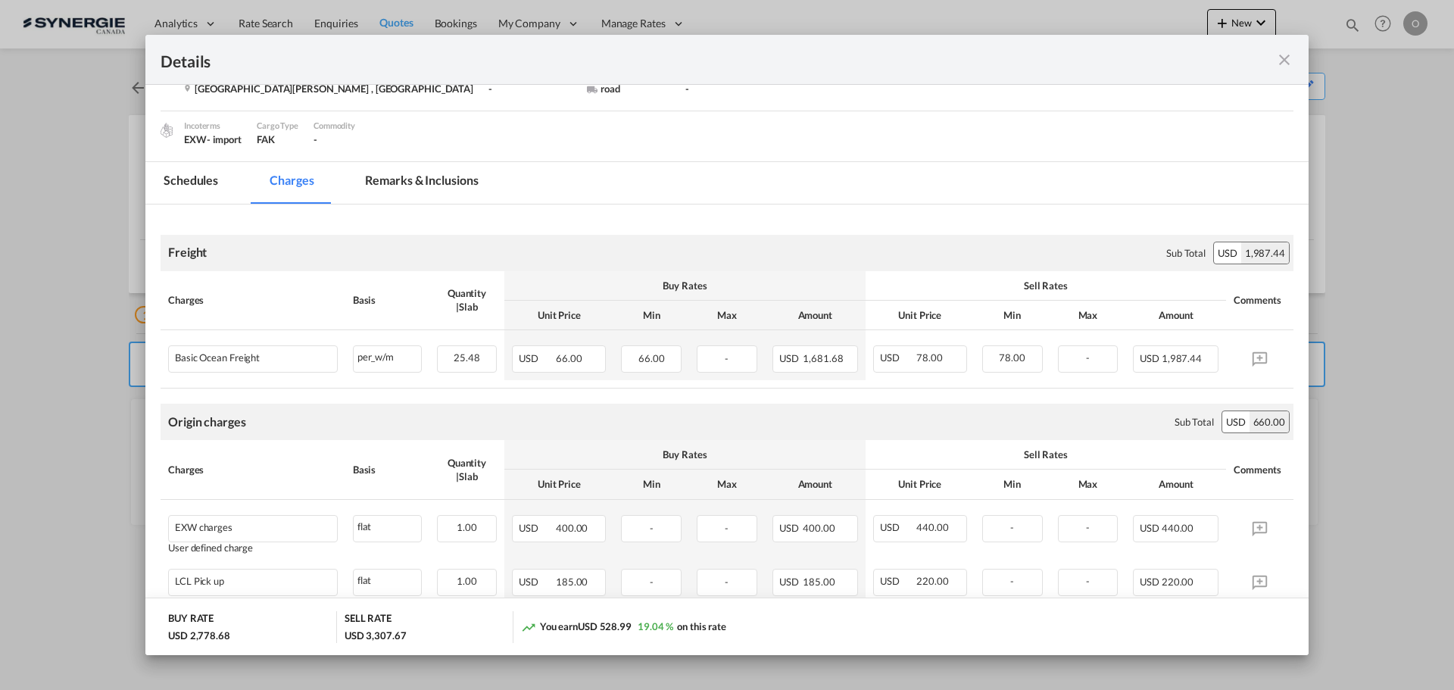
click at [401, 179] on md-tab-item "Remarks & Inclusions" at bounding box center [421, 183] width 149 height 42
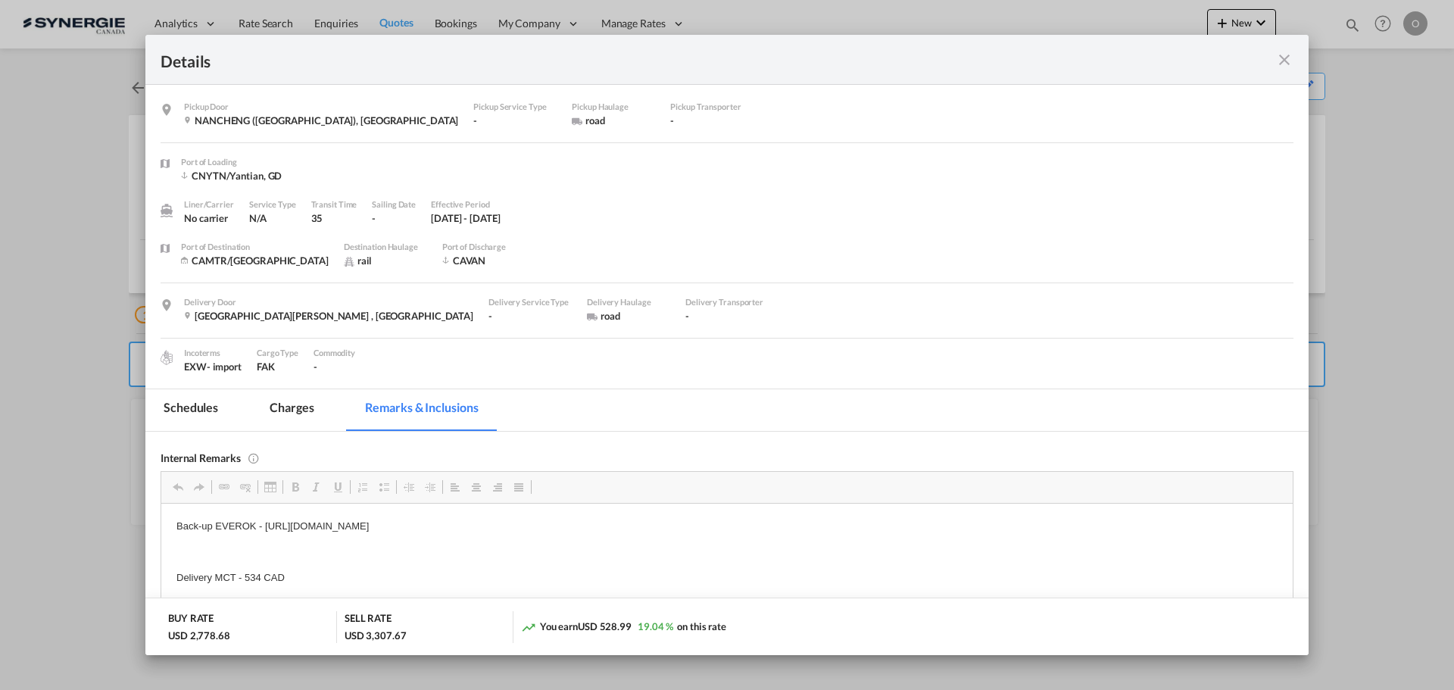
scroll to position [151, 0]
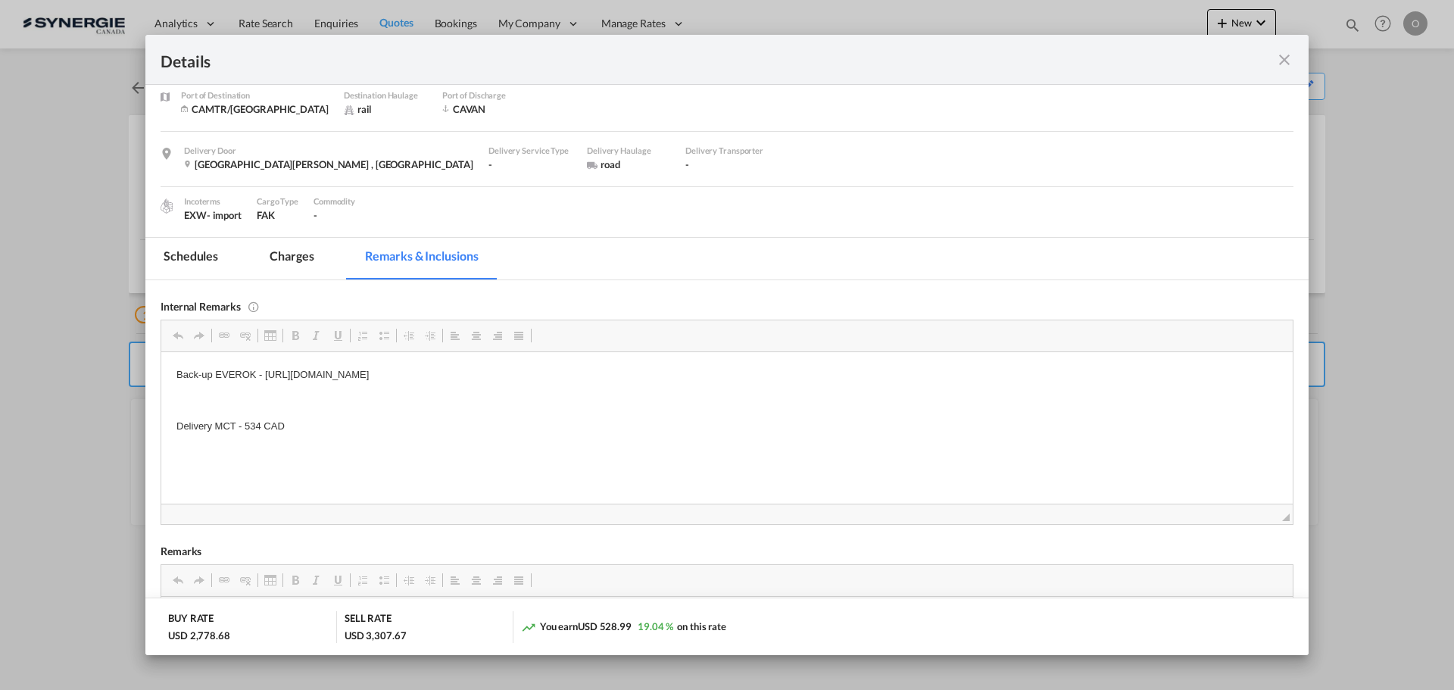
drag, startPoint x: 371, startPoint y: 131, endPoint x: 697, endPoint y: 566, distance: 543.7
click at [283, 261] on md-tab-item "Charges" at bounding box center [291, 259] width 80 height 42
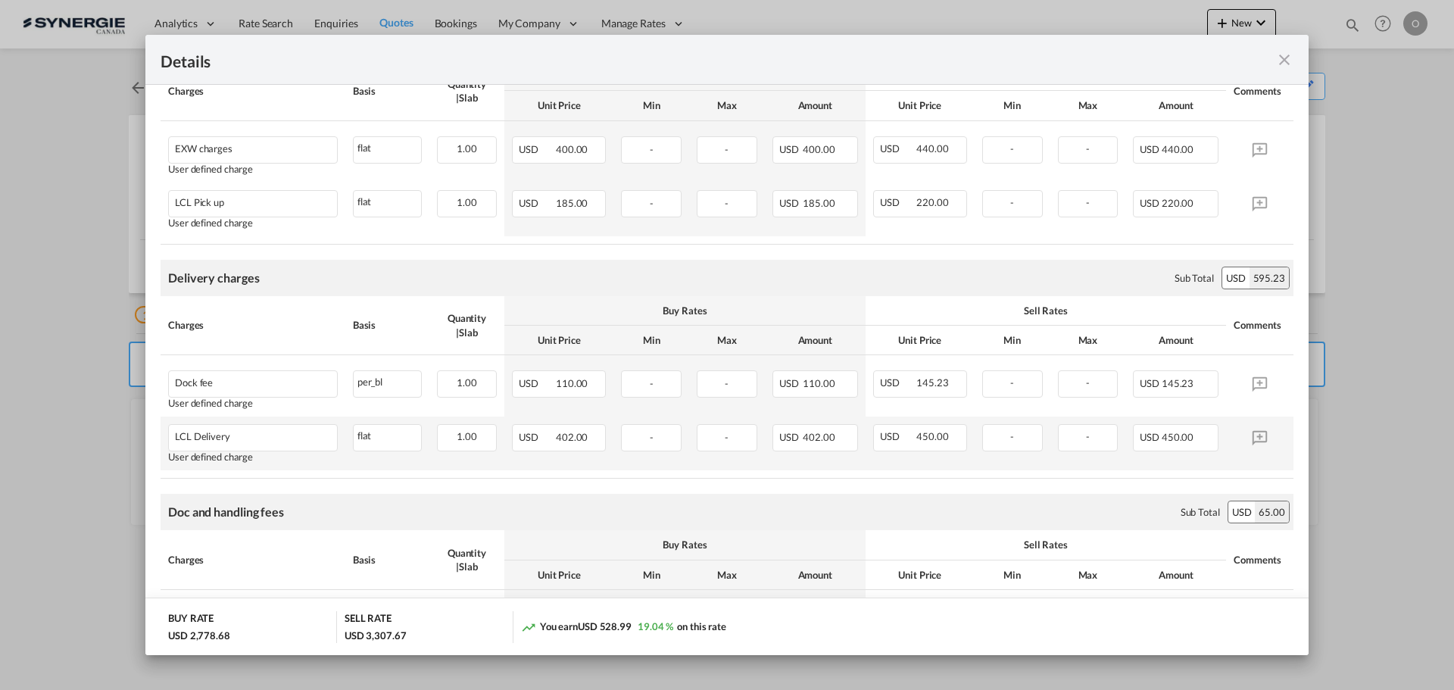
scroll to position [767, 0]
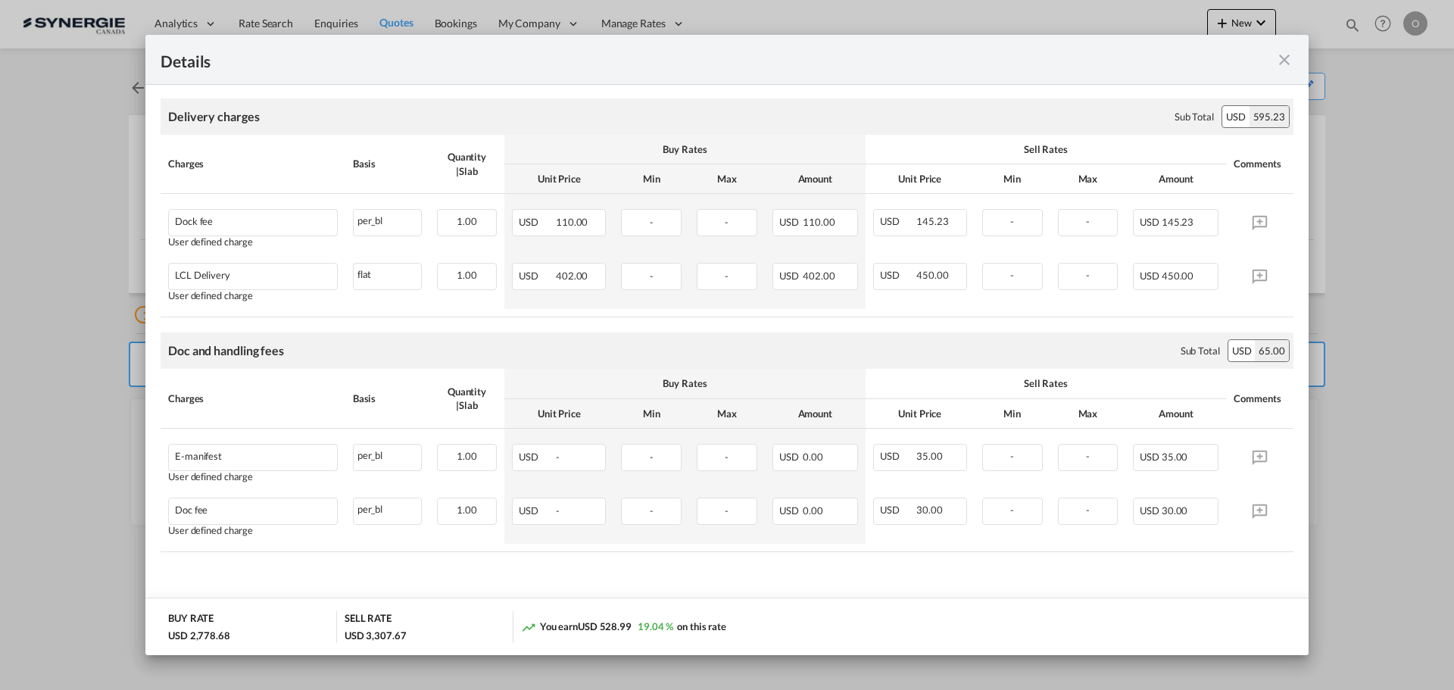
click at [1283, 69] on div "Details" at bounding box center [726, 60] width 1163 height 50
click at [1284, 61] on md-icon "icon-close fg-AAA8AD m-0 cursor" at bounding box center [1284, 60] width 18 height 18
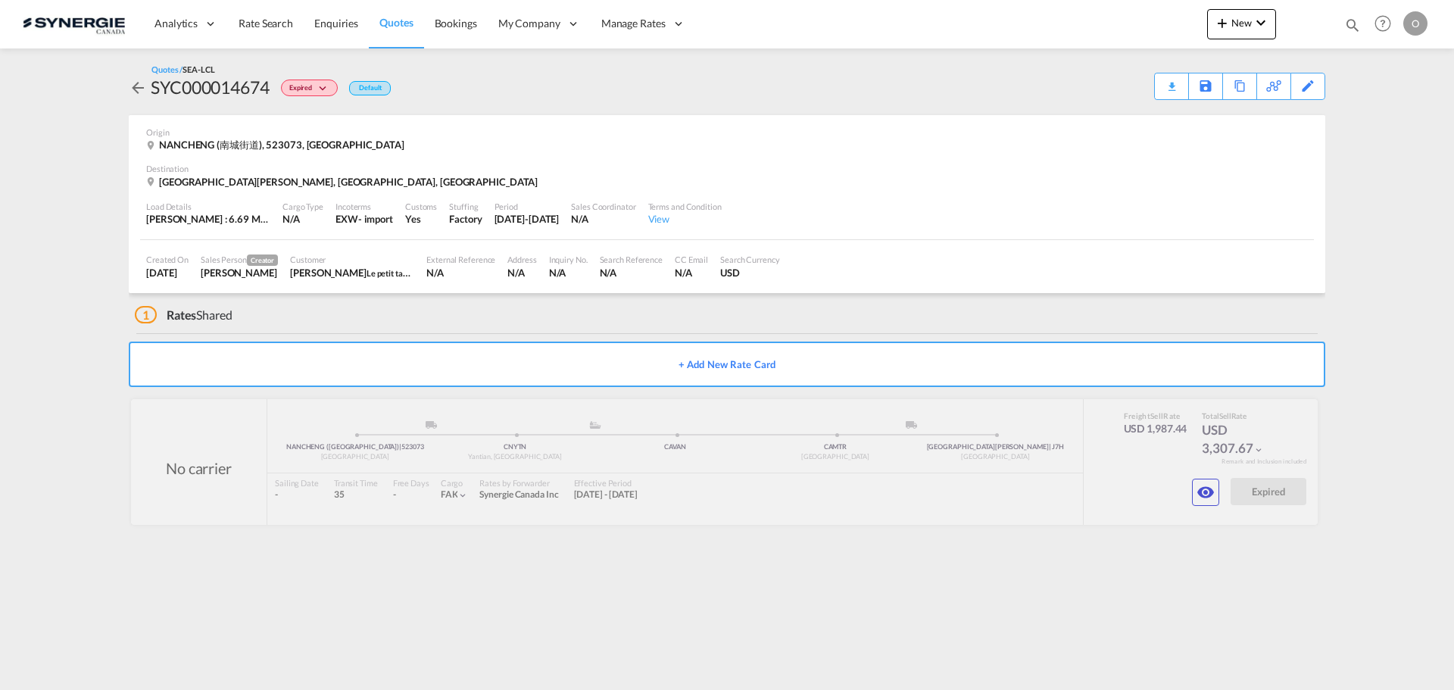
click at [1356, 23] on md-icon "icon-magnify" at bounding box center [1352, 25] width 17 height 17
click at [1118, 27] on select "Bookings Quotes Enquiries" at bounding box center [1111, 24] width 72 height 27
select select "Quotes"
click at [1075, 11] on select "Bookings Quotes Enquiries" at bounding box center [1111, 24] width 72 height 27
click at [1197, 30] on input at bounding box center [1238, 24] width 189 height 27
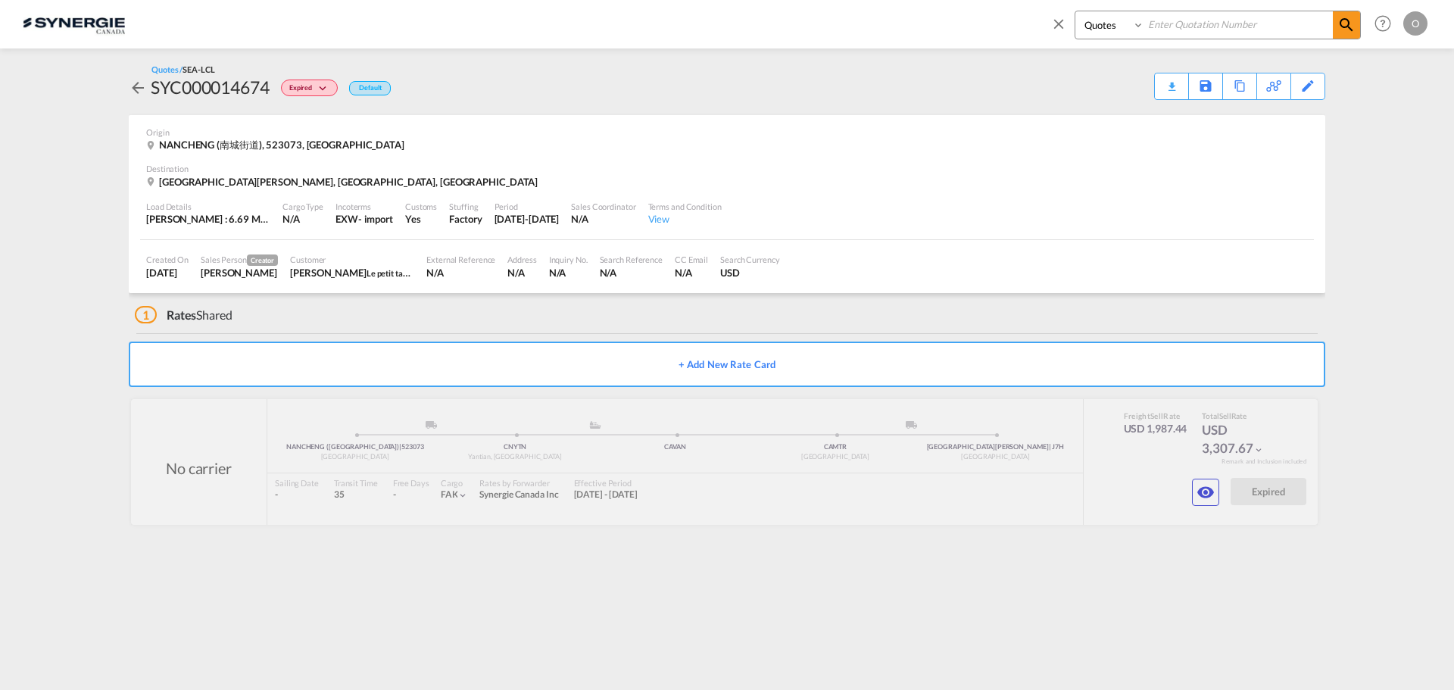
paste input "SYC000014838"
type input "SYC000014838"
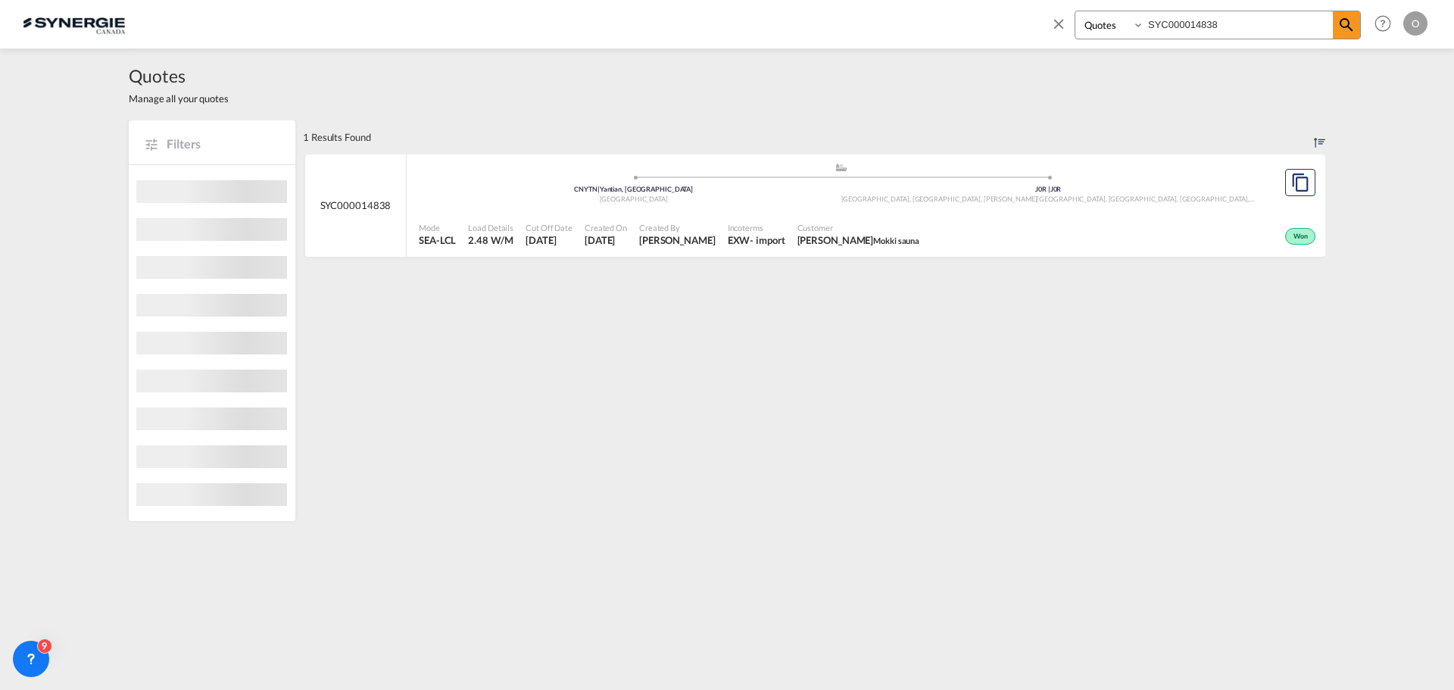
click at [867, 222] on span "Customer" at bounding box center [858, 227] width 123 height 11
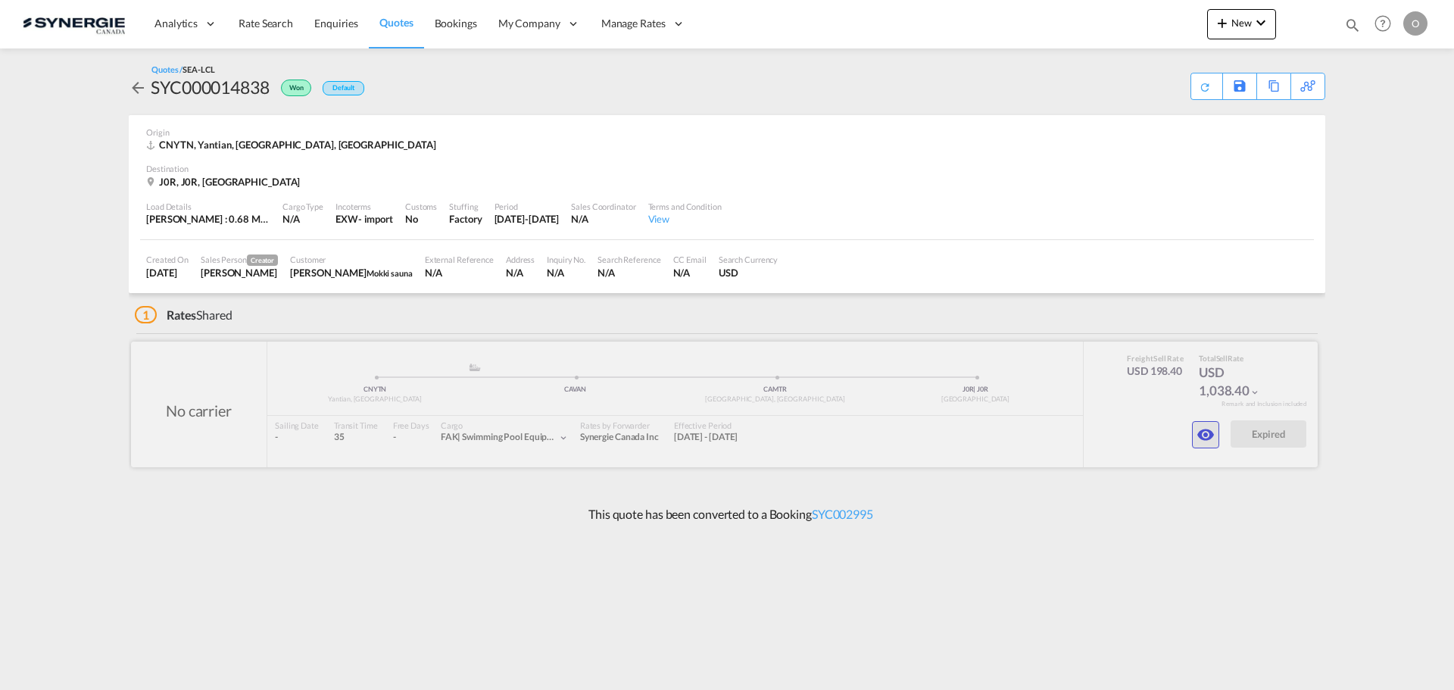
click at [1205, 437] on md-icon "icon-eye" at bounding box center [1205, 435] width 18 height 18
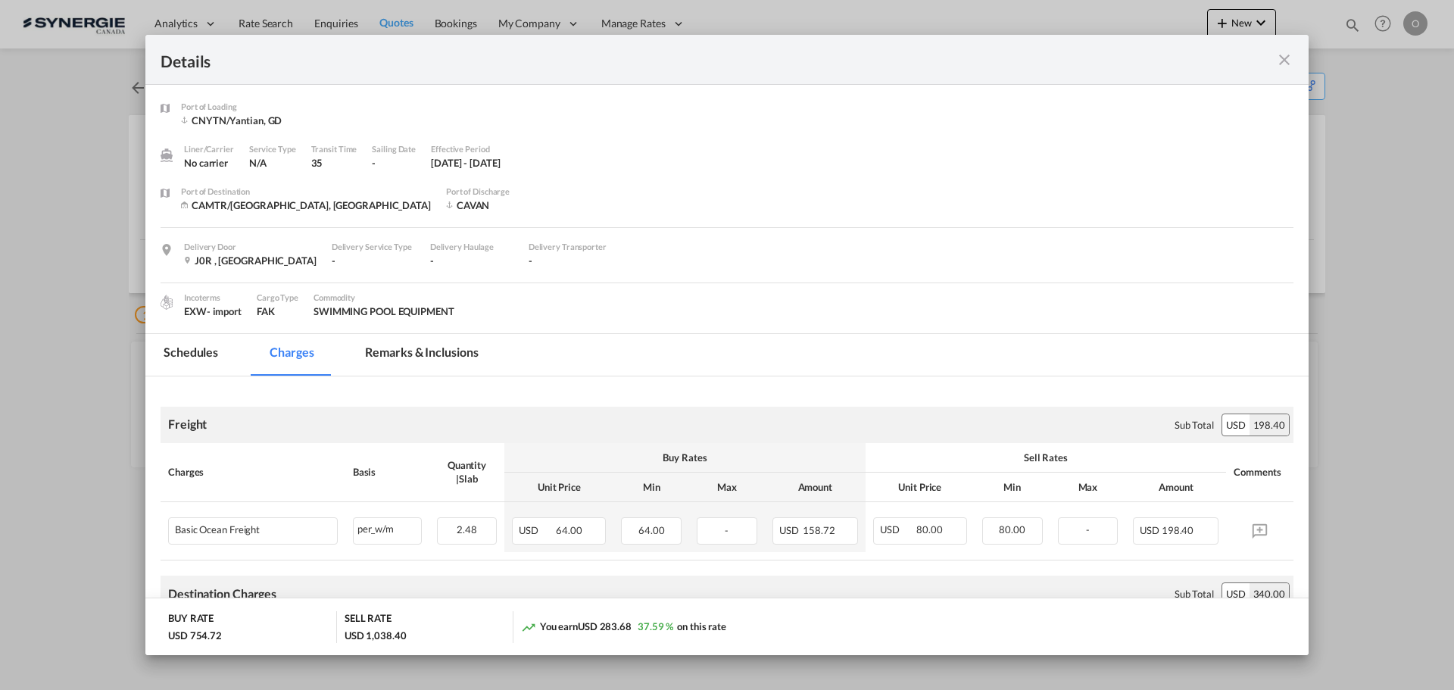
click at [458, 359] on md-tab-item "Remarks & Inclusions" at bounding box center [421, 355] width 149 height 42
